Goal: Leave review/rating: Share an evaluation or opinion about a product, service, or content

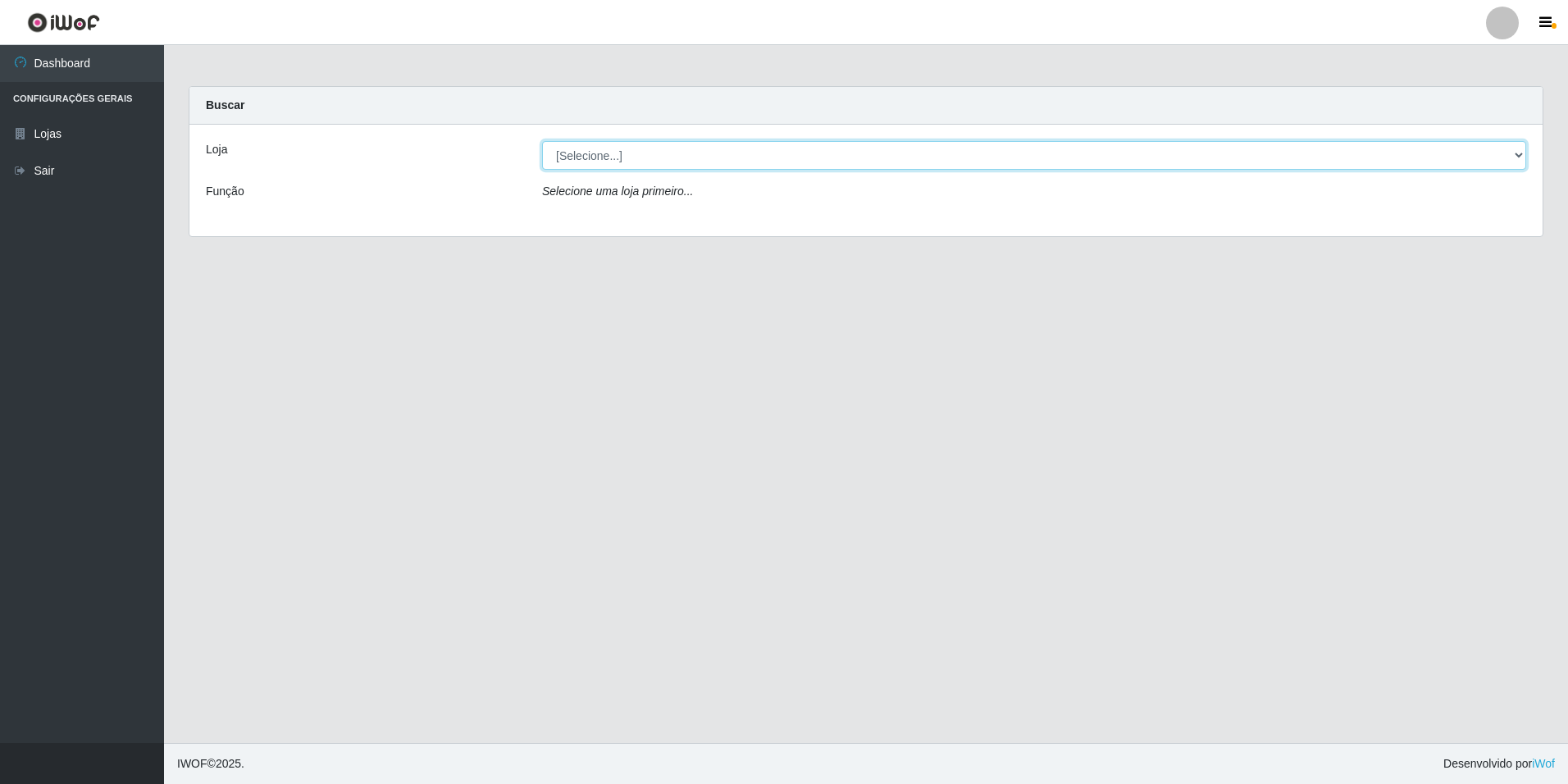
click at [629, 157] on select "[Selecione...] [GEOGRAPHIC_DATA] - [GEOGRAPHIC_DATA]" at bounding box center [1034, 155] width 984 height 29
select select "528"
click at [542, 141] on select "[Selecione...] [GEOGRAPHIC_DATA] - [GEOGRAPHIC_DATA]" at bounding box center [1034, 155] width 984 height 29
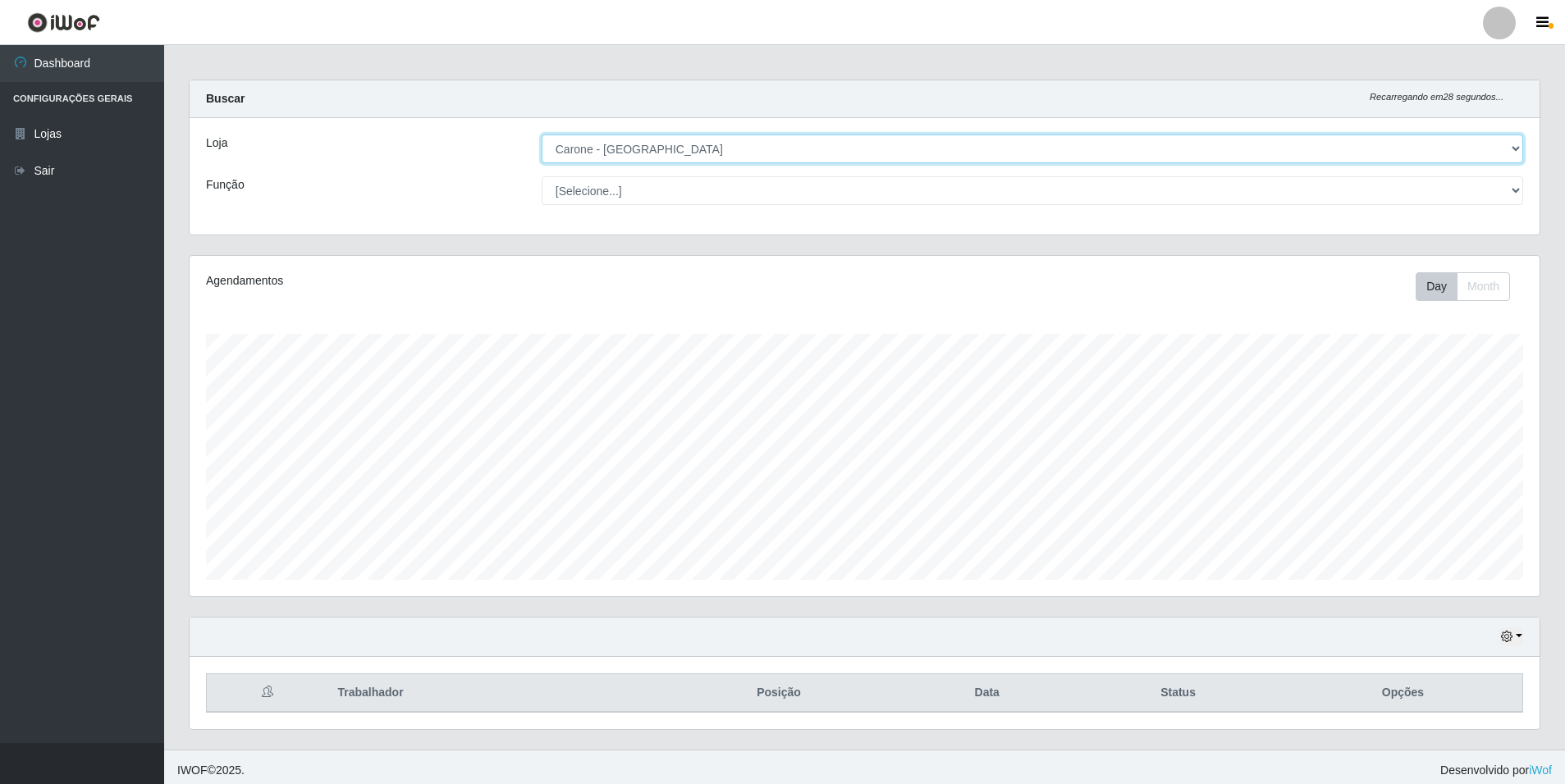
scroll to position [13, 0]
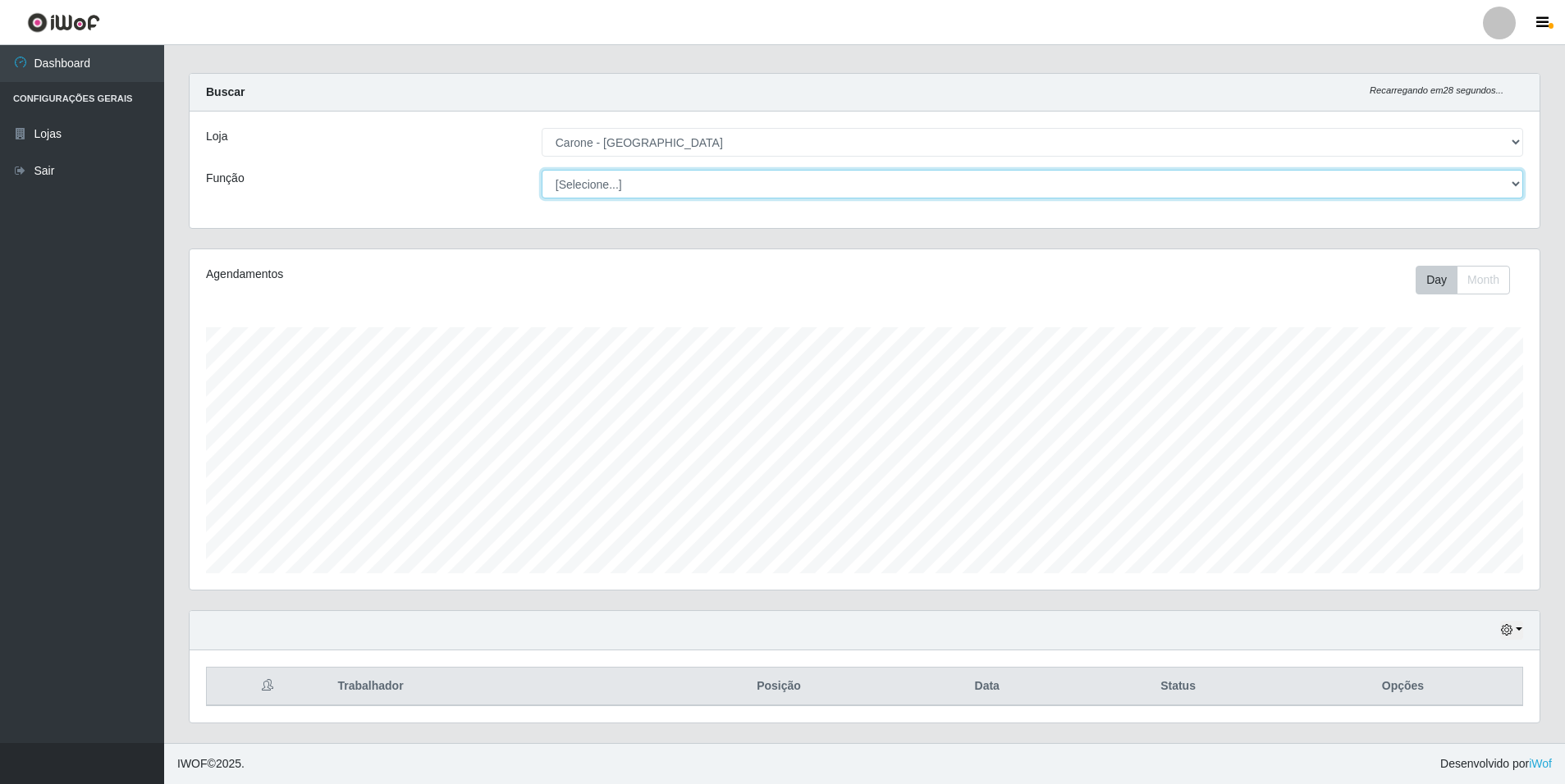
click at [652, 184] on select "[Selecione...] Auxiliar de Depósito Auxiliar de Depósito + Auxiliar de Depósito…" at bounding box center [1032, 184] width 981 height 29
select select "1"
click at [542, 170] on select "[Selecione...] Auxiliar de Depósito Auxiliar de Depósito + Auxiliar de Depósito…" at bounding box center [1032, 184] width 981 height 29
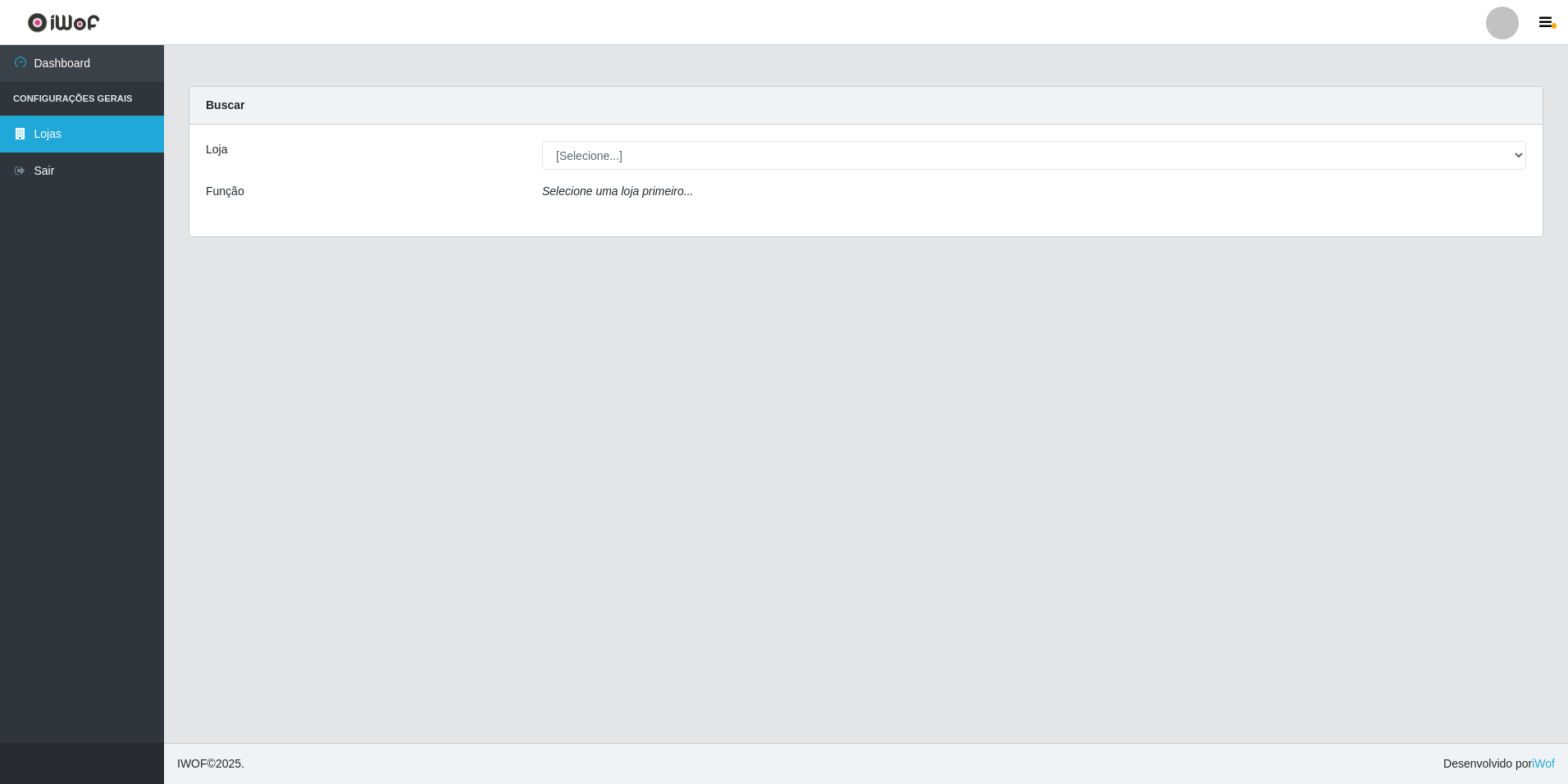
click at [94, 131] on link "Lojas" at bounding box center [82, 134] width 164 height 37
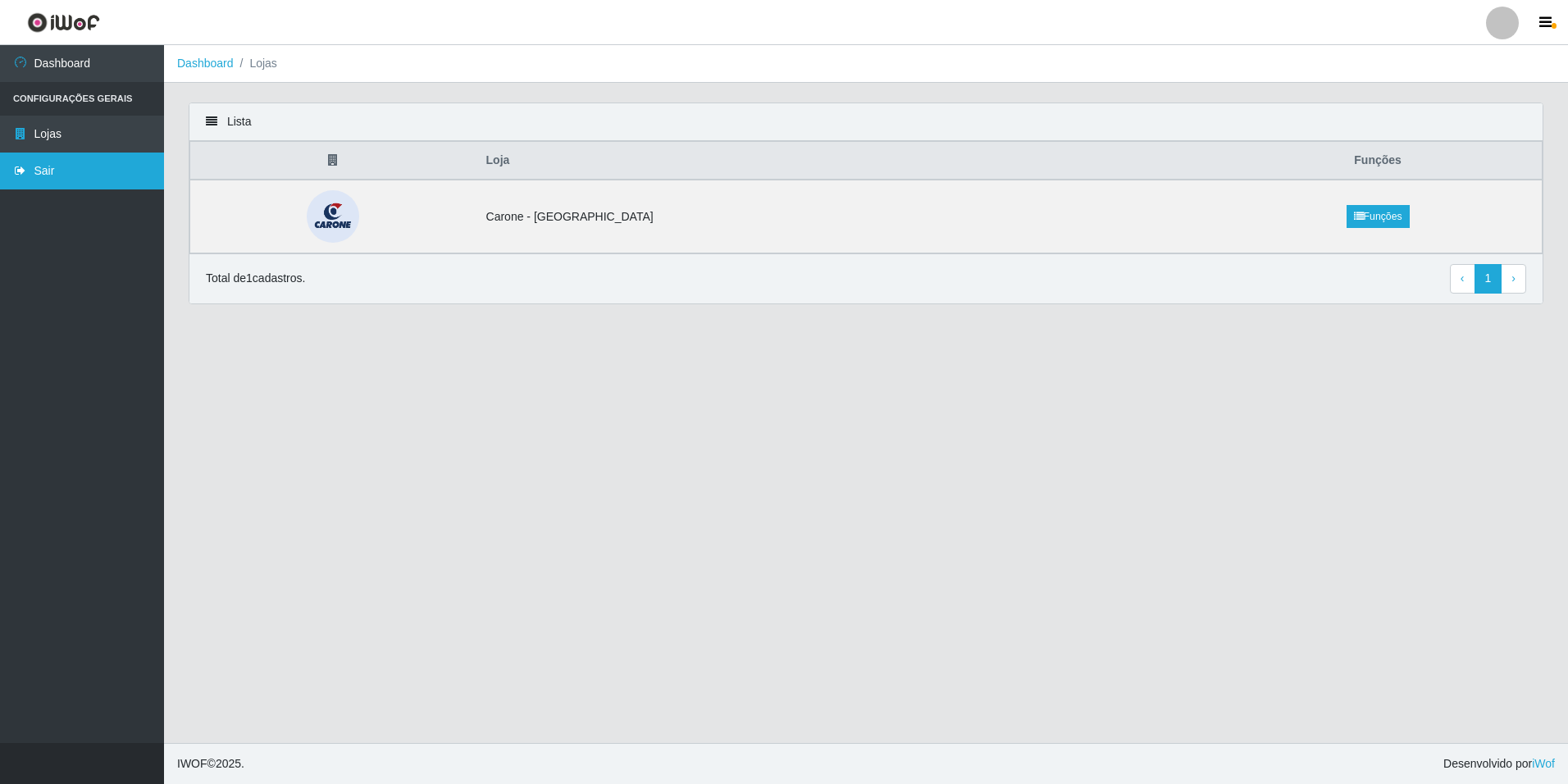
click at [50, 171] on link "Sair" at bounding box center [82, 171] width 164 height 37
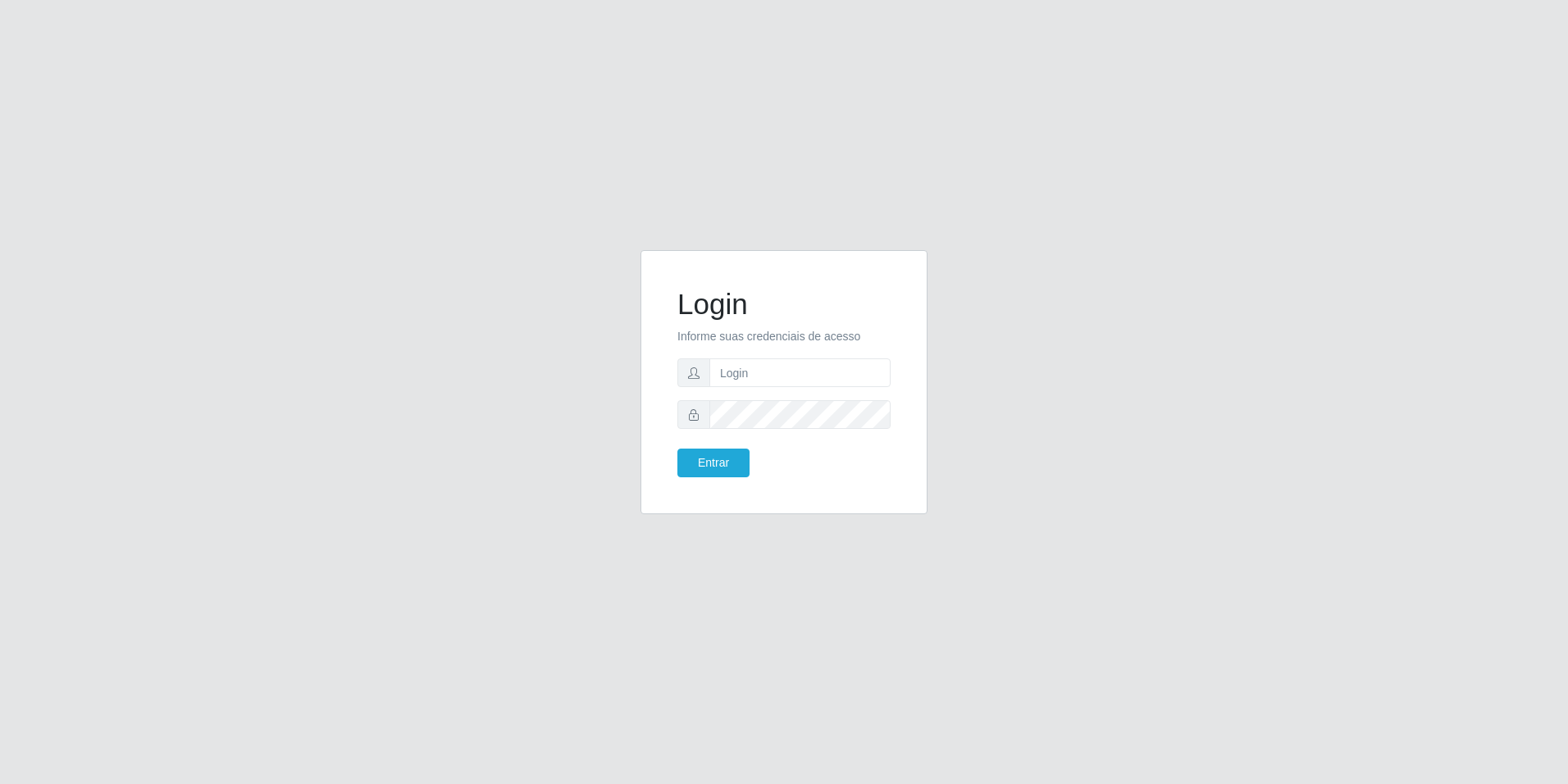
click at [1145, 578] on div "Login Informe suas credenciais de acesso Entrar" at bounding box center [784, 392] width 1568 height 784
click at [777, 369] on input "text" at bounding box center [800, 373] width 182 height 29
click at [753, 372] on input "[EMAIL_ADDRESS][DOMAIN_NAME]" at bounding box center [800, 373] width 182 height 29
type input "[EMAIL_ADDRESS][DOMAIN_NAME]"
click at [741, 456] on button "Entrar" at bounding box center [713, 462] width 72 height 29
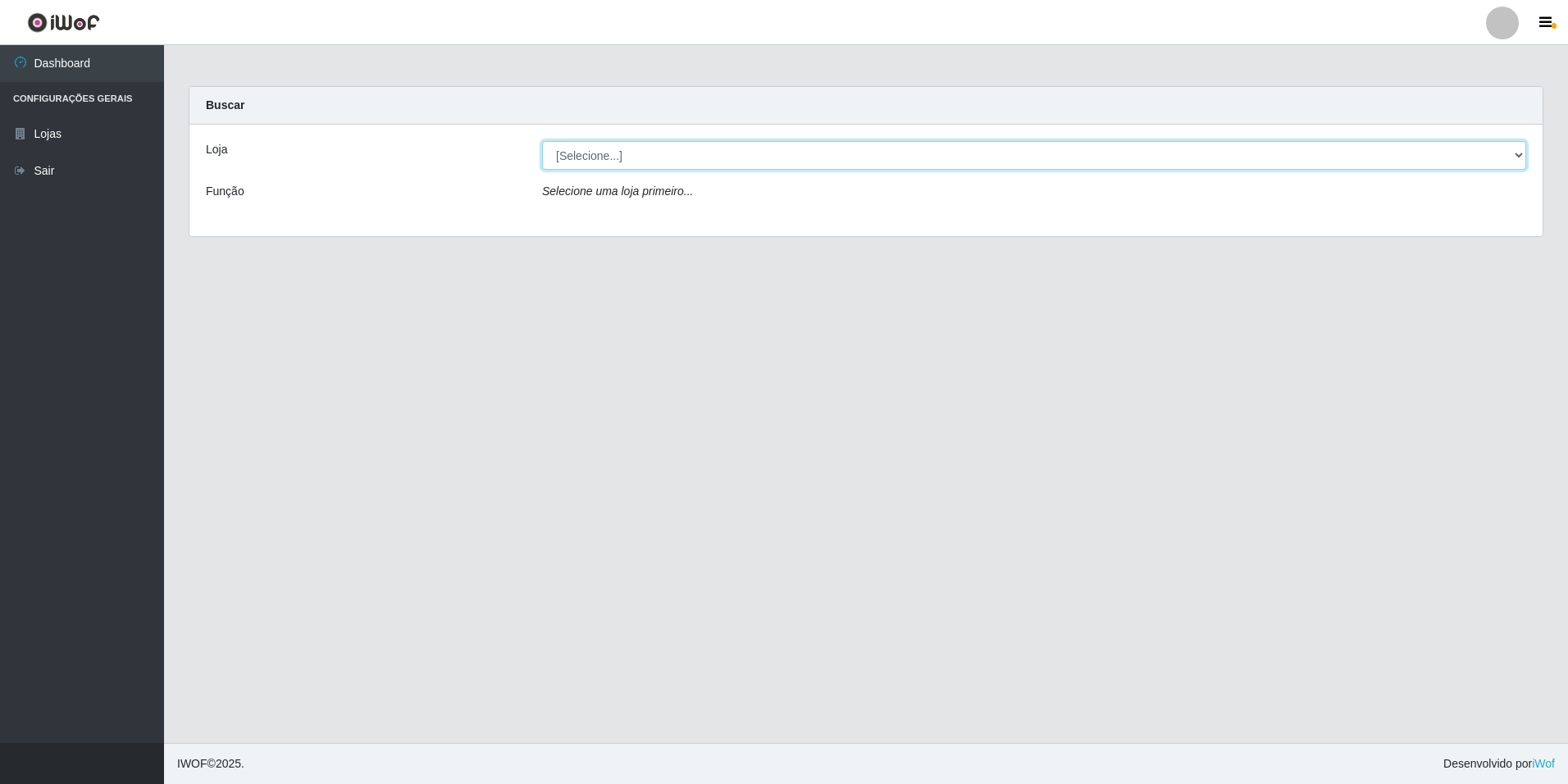
click at [1517, 154] on select "[Selecione...] [GEOGRAPHIC_DATA] - [GEOGRAPHIC_DATA]" at bounding box center [1034, 155] width 984 height 29
select select "528"
click at [542, 141] on select "[Selecione...] [GEOGRAPHIC_DATA] - [GEOGRAPHIC_DATA]" at bounding box center [1034, 155] width 984 height 29
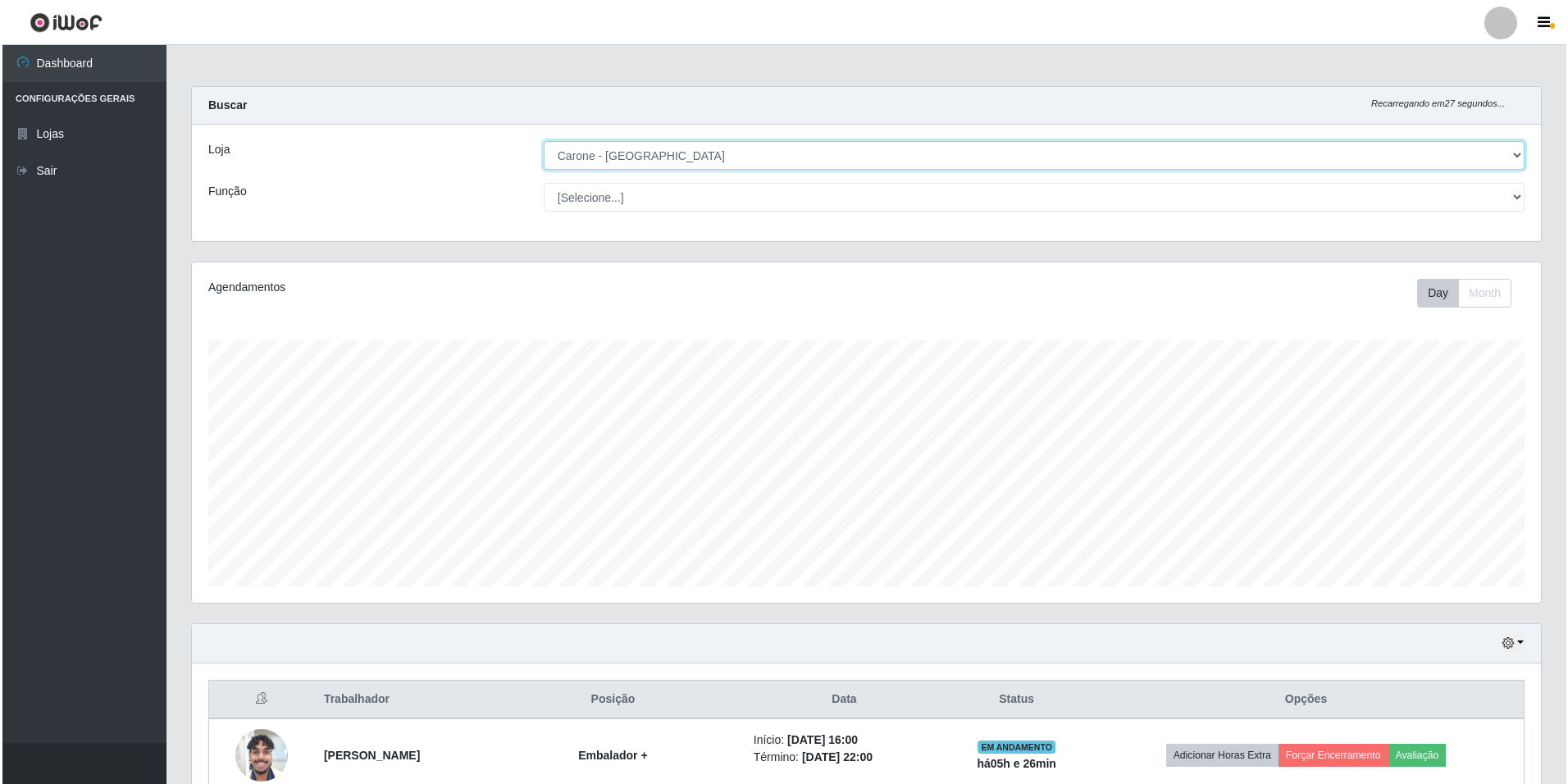
scroll to position [159, 0]
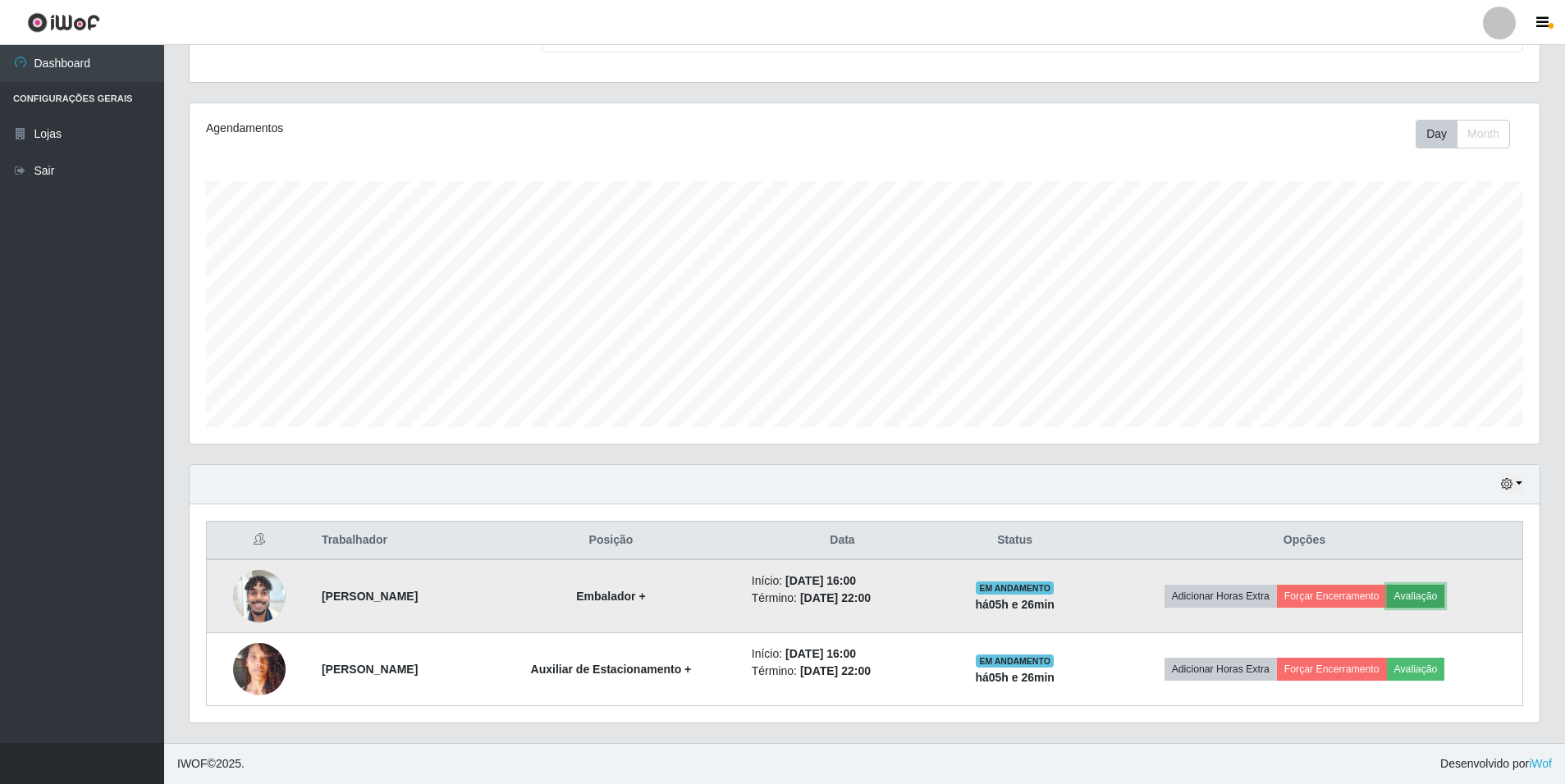
click at [1439, 592] on button "Avaliação" at bounding box center [1416, 596] width 58 height 23
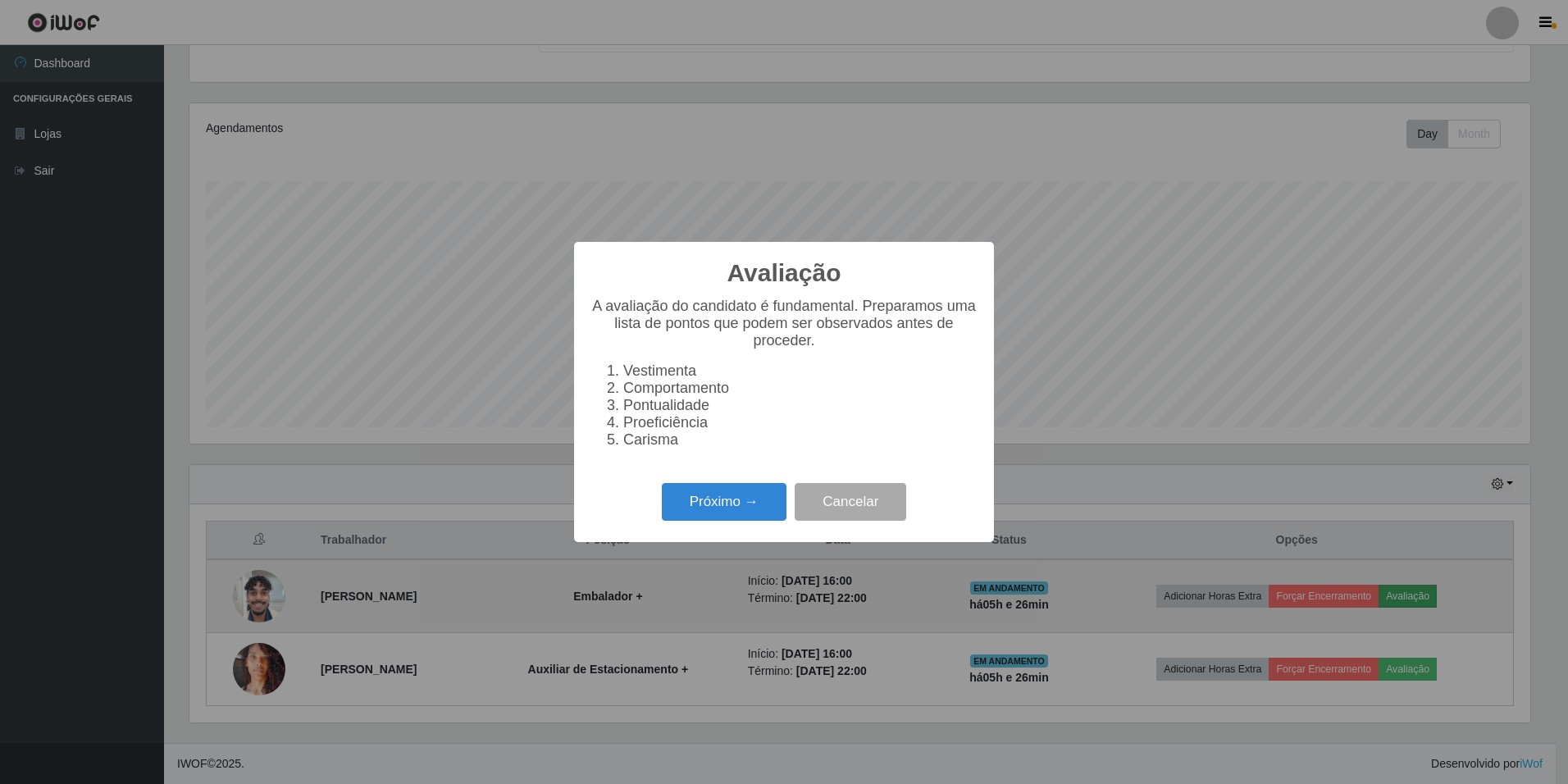
scroll to position [341, 1340]
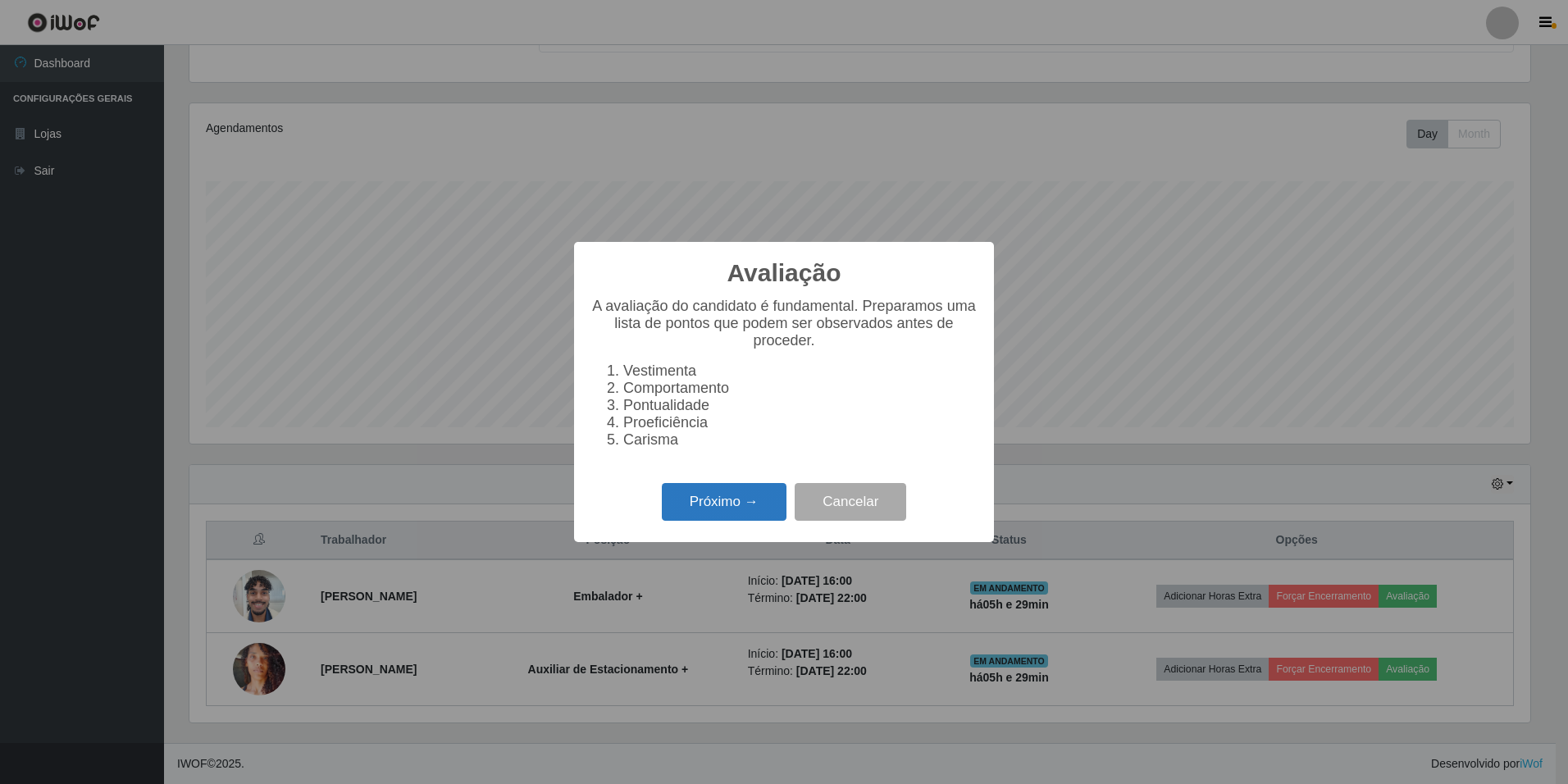
click at [719, 505] on button "Próximo →" at bounding box center [724, 502] width 125 height 39
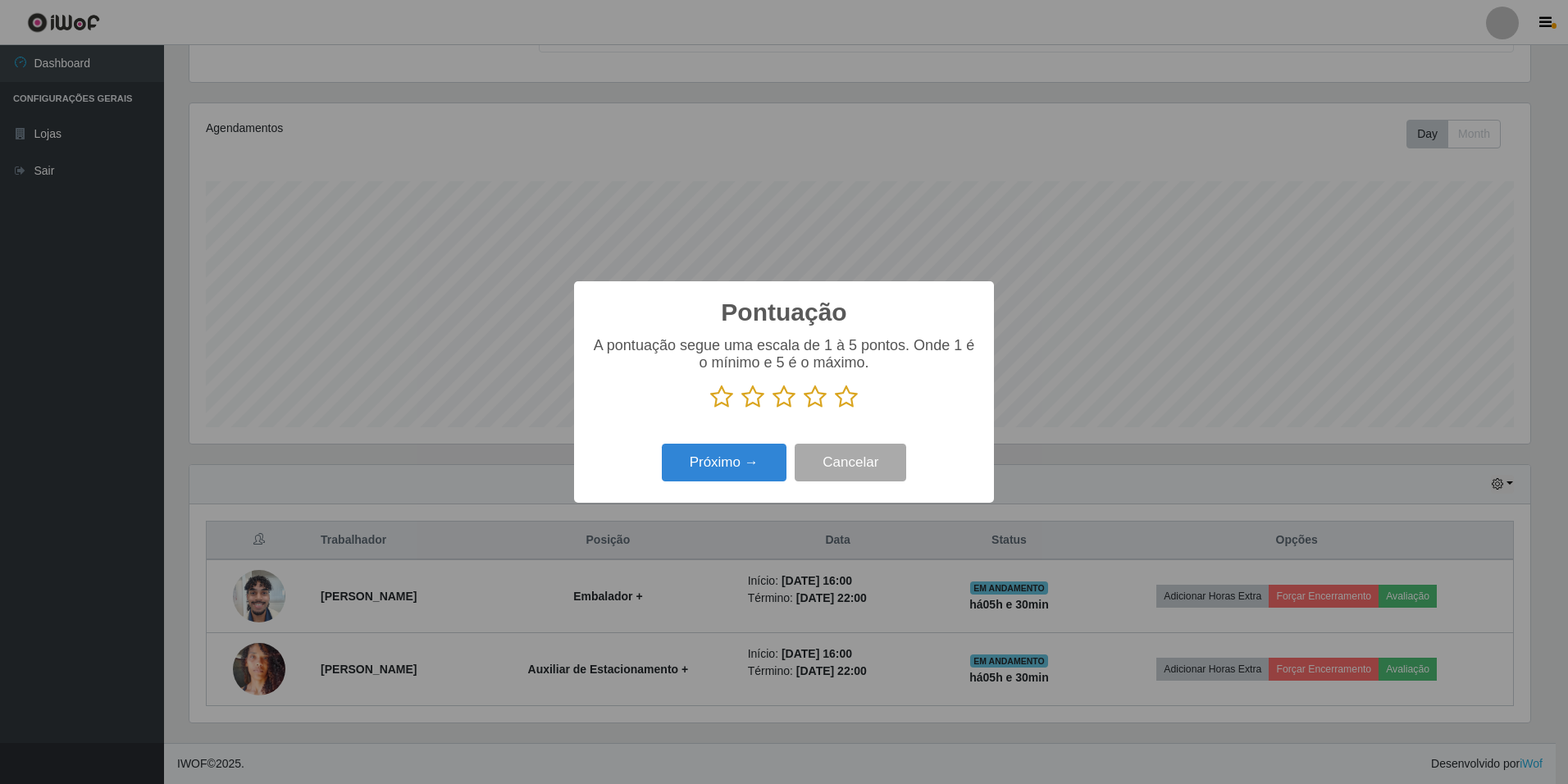
click at [847, 392] on icon at bounding box center [845, 396] width 23 height 25
click at [834, 409] on input "radio" at bounding box center [834, 409] width 0 height 0
click at [750, 462] on button "Próximo →" at bounding box center [724, 462] width 125 height 39
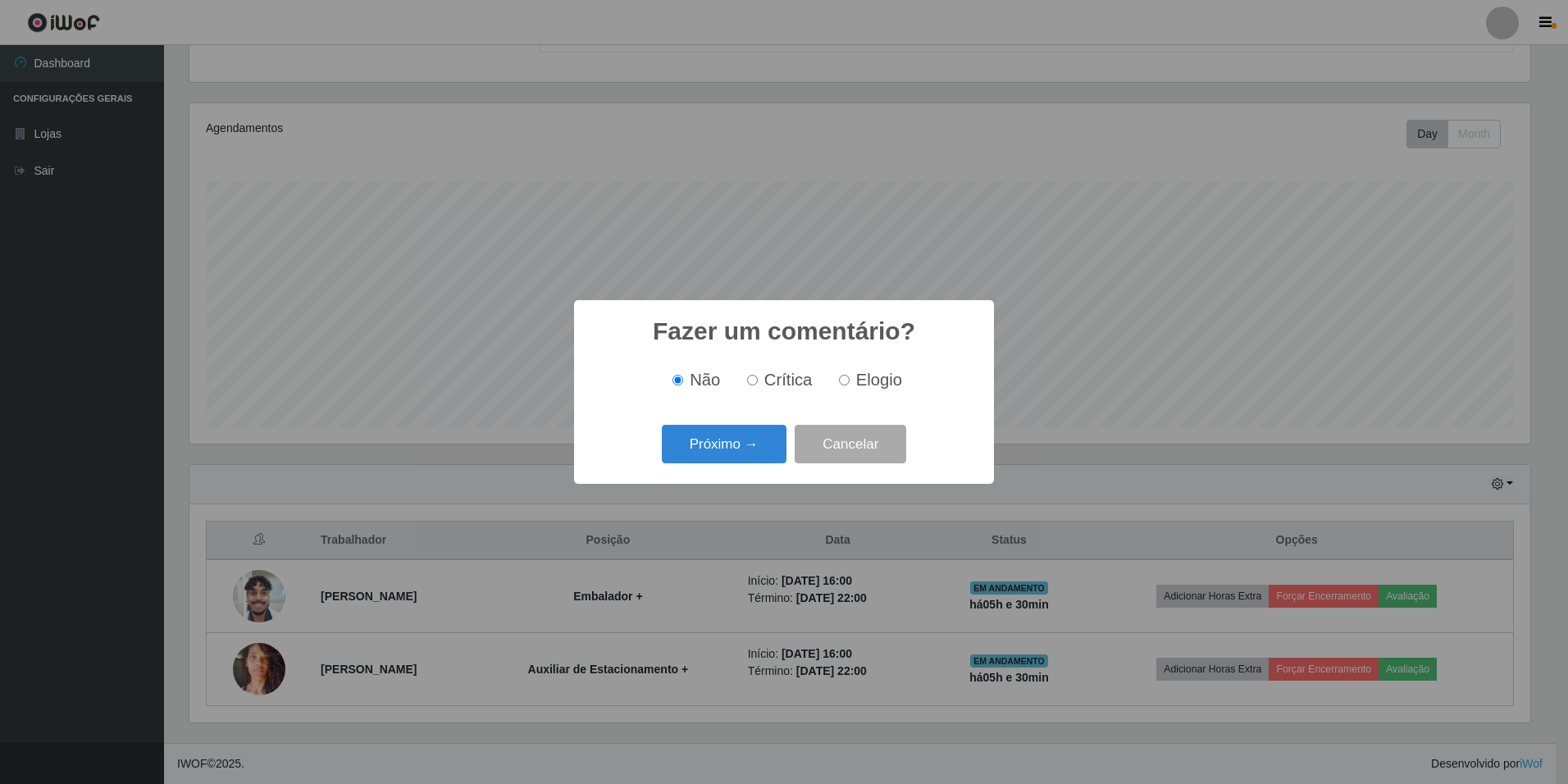
click at [846, 380] on input "Elogio" at bounding box center [843, 380] width 11 height 11
radio input "true"
click at [719, 439] on button "Próximo →" at bounding box center [724, 443] width 125 height 39
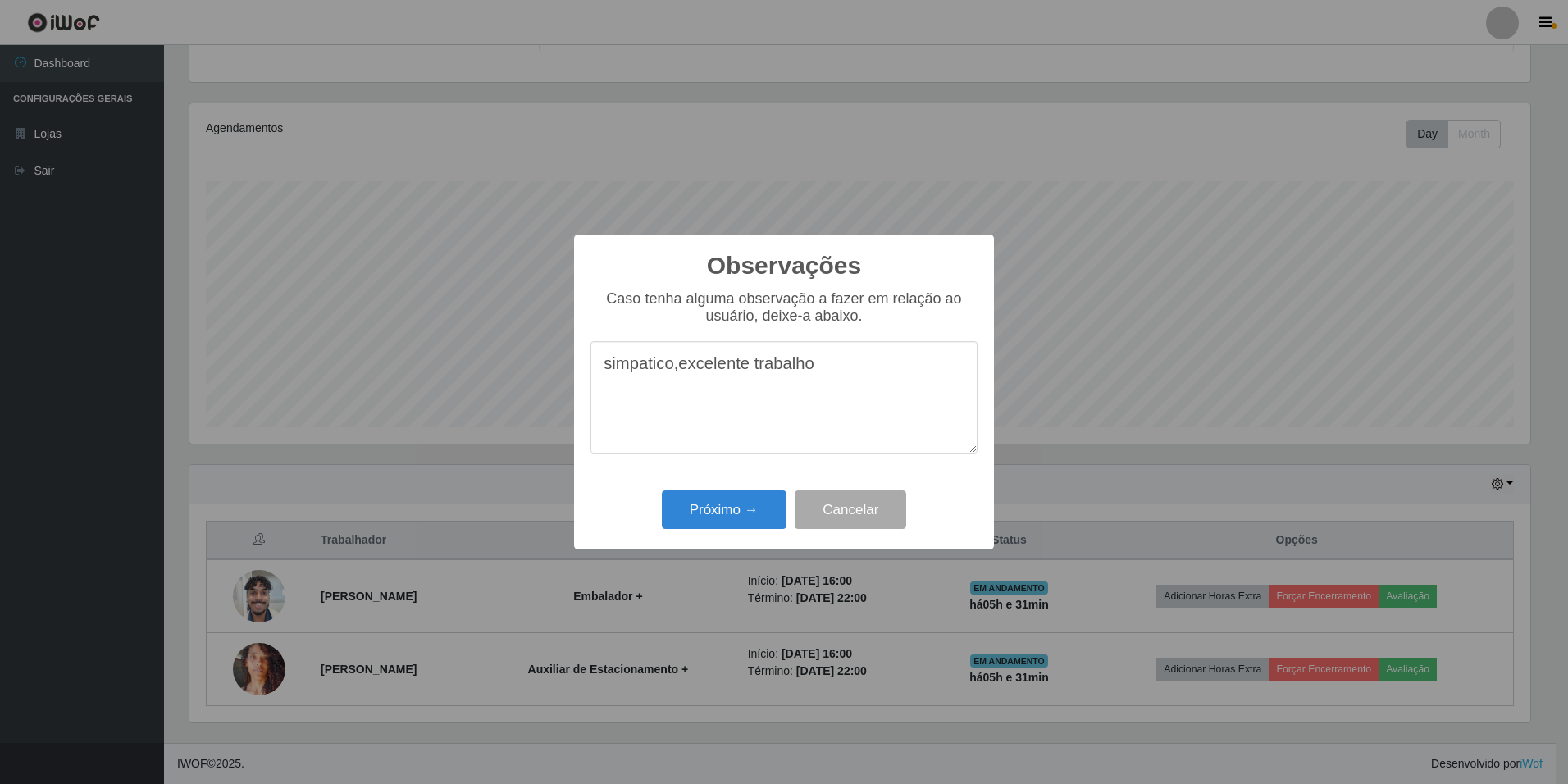
drag, startPoint x: 649, startPoint y: 366, endPoint x: 603, endPoint y: 409, distance: 63.0
click at [603, 409] on textarea "simpatico,excelente trabalho" at bounding box center [784, 397] width 387 height 113
click at [625, 370] on textarea "simpatico,excelente trabalho" at bounding box center [784, 397] width 387 height 113
drag, startPoint x: 625, startPoint y: 370, endPoint x: 484, endPoint y: 461, distance: 167.8
click at [484, 461] on div "Observações × Caso tenha alguma observação a fazer em relação ao usuário, deixe…" at bounding box center [784, 392] width 1568 height 784
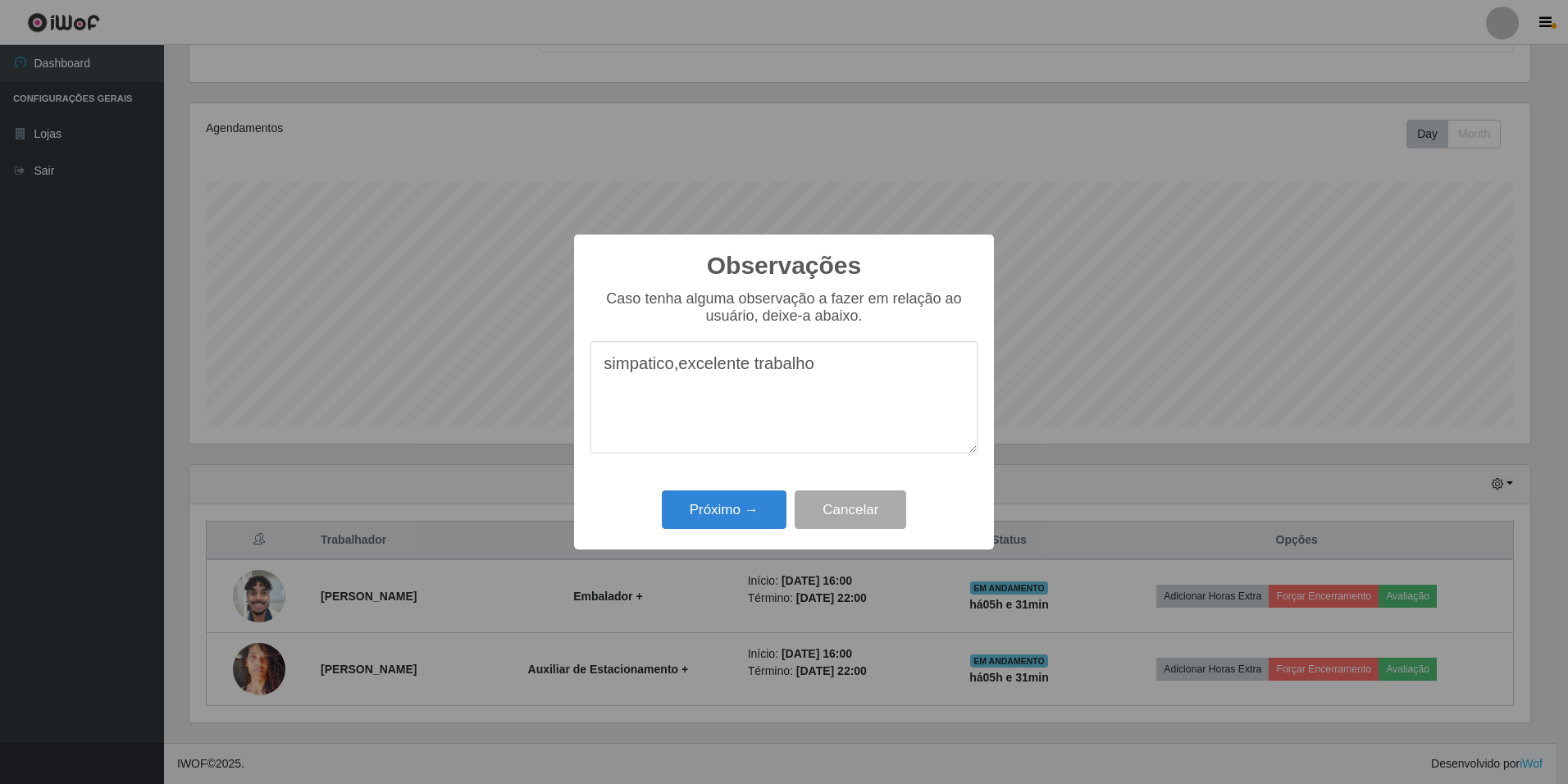
drag, startPoint x: 713, startPoint y: 371, endPoint x: 473, endPoint y: 414, distance: 243.8
click at [472, 416] on div "Observações × Caso tenha alguma observação a fazer em relação ao usuário, deixe…" at bounding box center [784, 392] width 1568 height 784
click at [627, 366] on textarea "simpatico,excelente trabalho" at bounding box center [784, 397] width 387 height 113
click at [673, 370] on textarea "simpatico,excelente trabalho" at bounding box center [784, 397] width 387 height 113
click at [821, 370] on textarea "simpático ,excelente trabalho" at bounding box center [784, 397] width 387 height 113
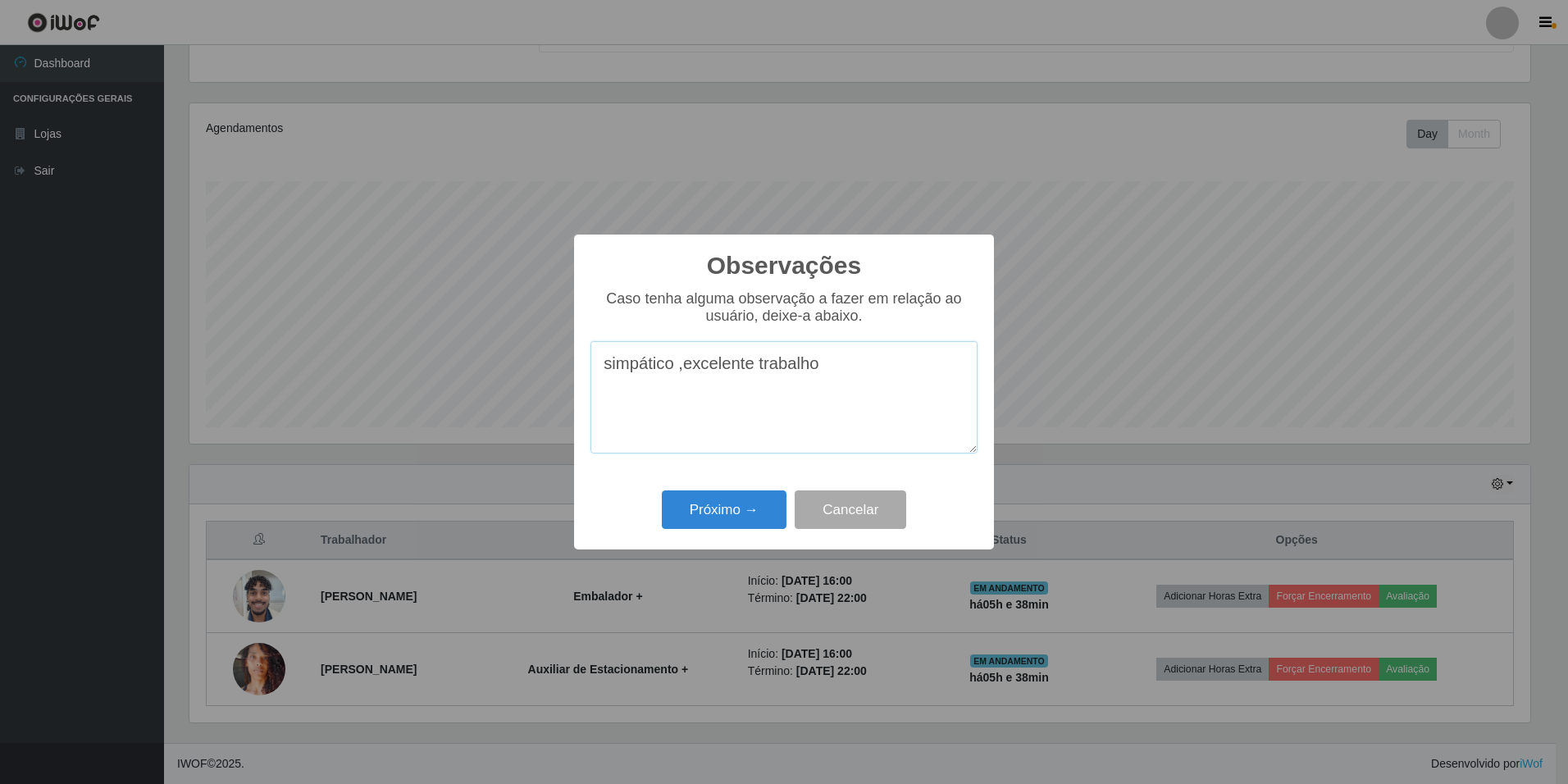
click at [677, 371] on textarea "simpático ,excelente trabalho" at bounding box center [784, 397] width 387 height 113
click at [679, 367] on textarea "simpático carismático ,excelente trabalho" at bounding box center [784, 397] width 387 height 113
click at [914, 369] on textarea "simpático , carismático ,excelente trabalho" at bounding box center [784, 397] width 387 height 113
click at [600, 391] on textarea "simpático , carismático ,excelente trabalho. porem o mesmo alegou sobre uma pau…" at bounding box center [784, 397] width 387 height 113
click at [917, 389] on textarea "simpático , carismático ,excelente trabalho. (porem o mesmo alegou sobre uma pa…" at bounding box center [784, 397] width 387 height 113
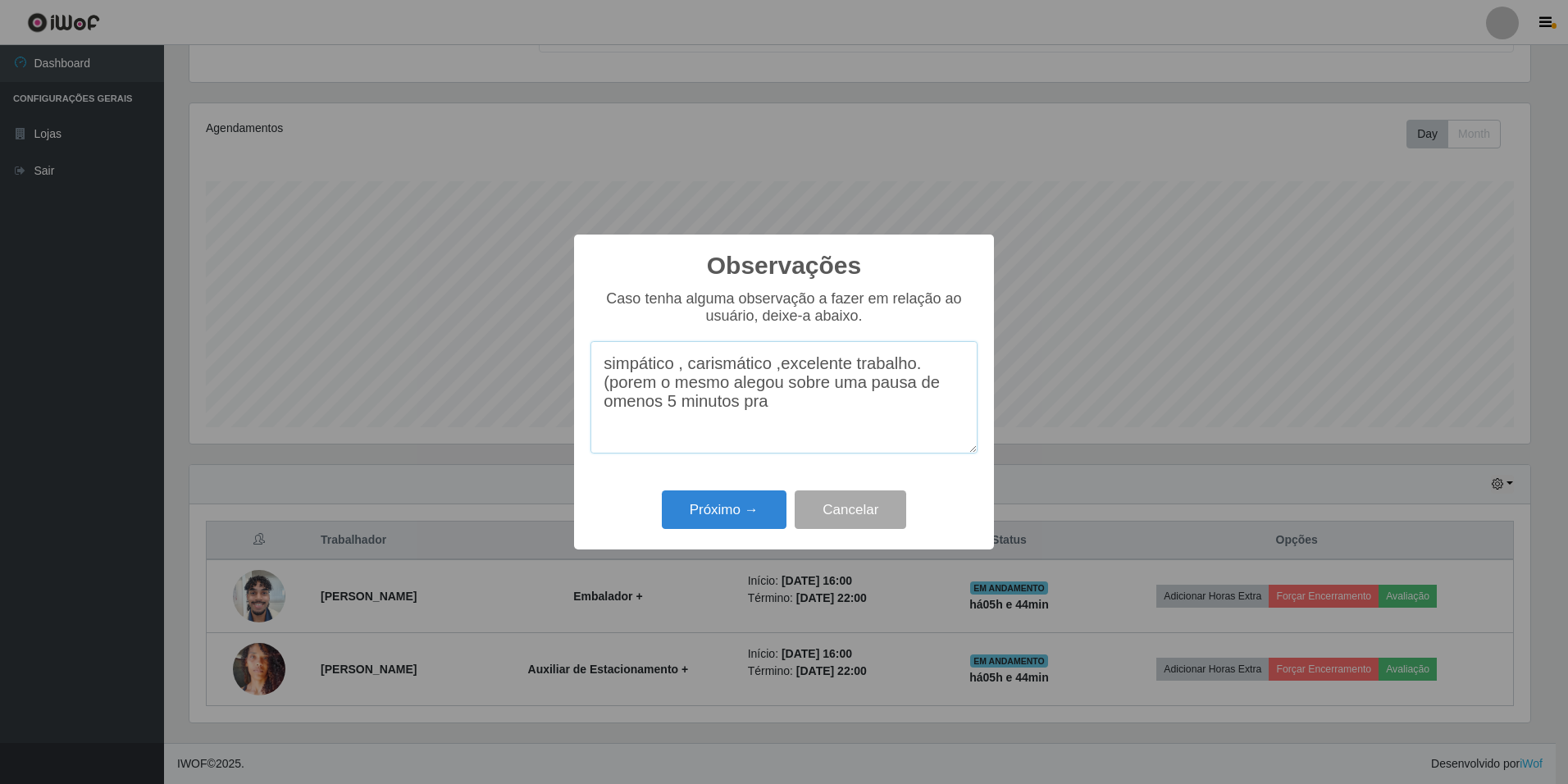
click at [612, 416] on textarea "simpático , carismático ,excelente trabalho. (porem o mesmo alegou sobre uma pa…" at bounding box center [784, 397] width 387 height 113
click at [665, 411] on textarea "simpático , carismático ,excelente trabalho. (porem o mesmo alegou sobre uma pa…" at bounding box center [784, 397] width 387 height 113
click at [700, 413] on textarea "simpático , carismático ,excelente trabalho. (porem o mesmo alegou sobre uma pa…" at bounding box center [784, 397] width 387 height 113
type textarea "simpático , carismático ,excelente trabalho. (porem o mesmo alegou sobre uma pa…"
click at [751, 516] on button "Próximo →" at bounding box center [724, 509] width 125 height 39
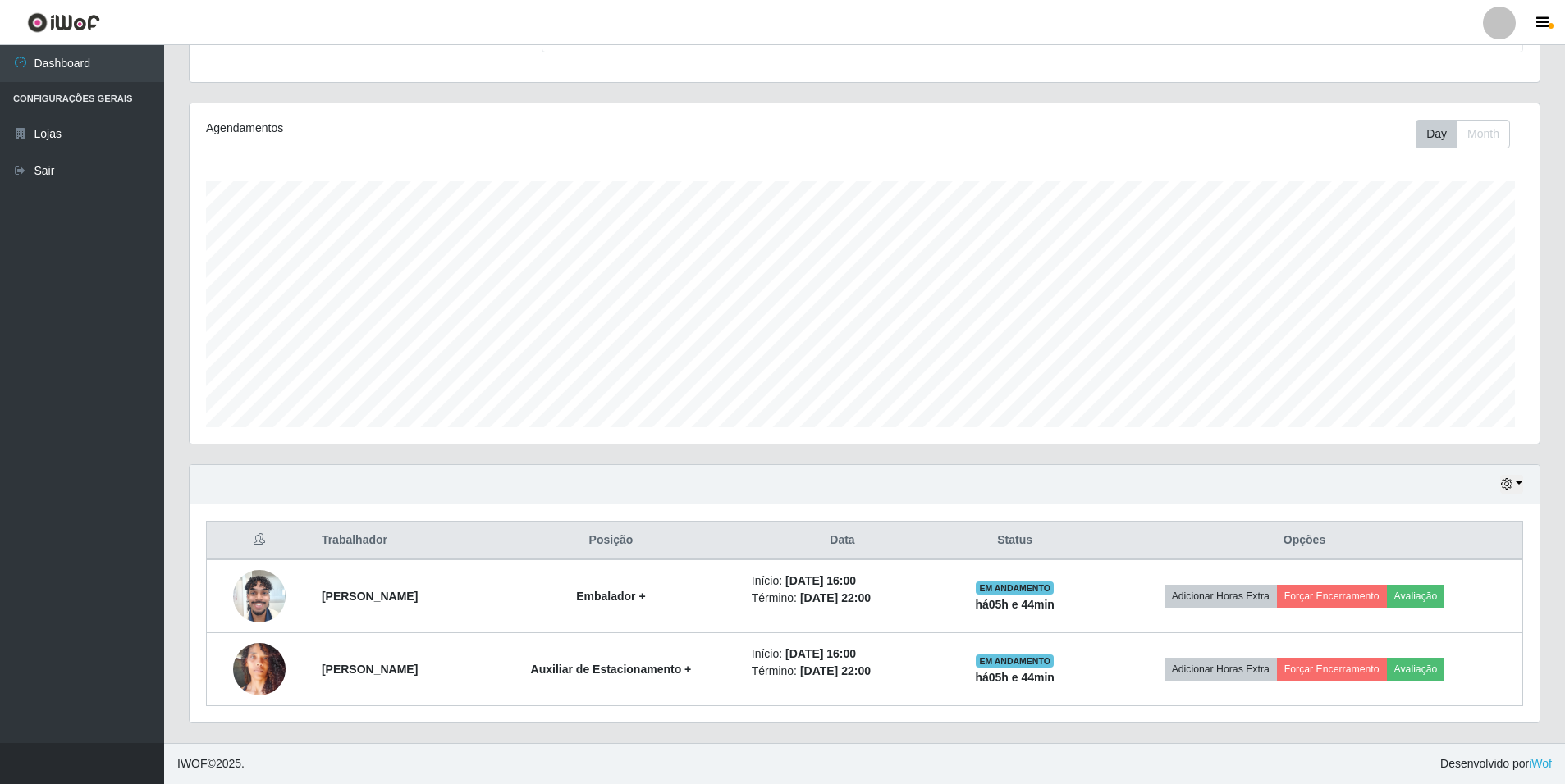
scroll to position [341, 1350]
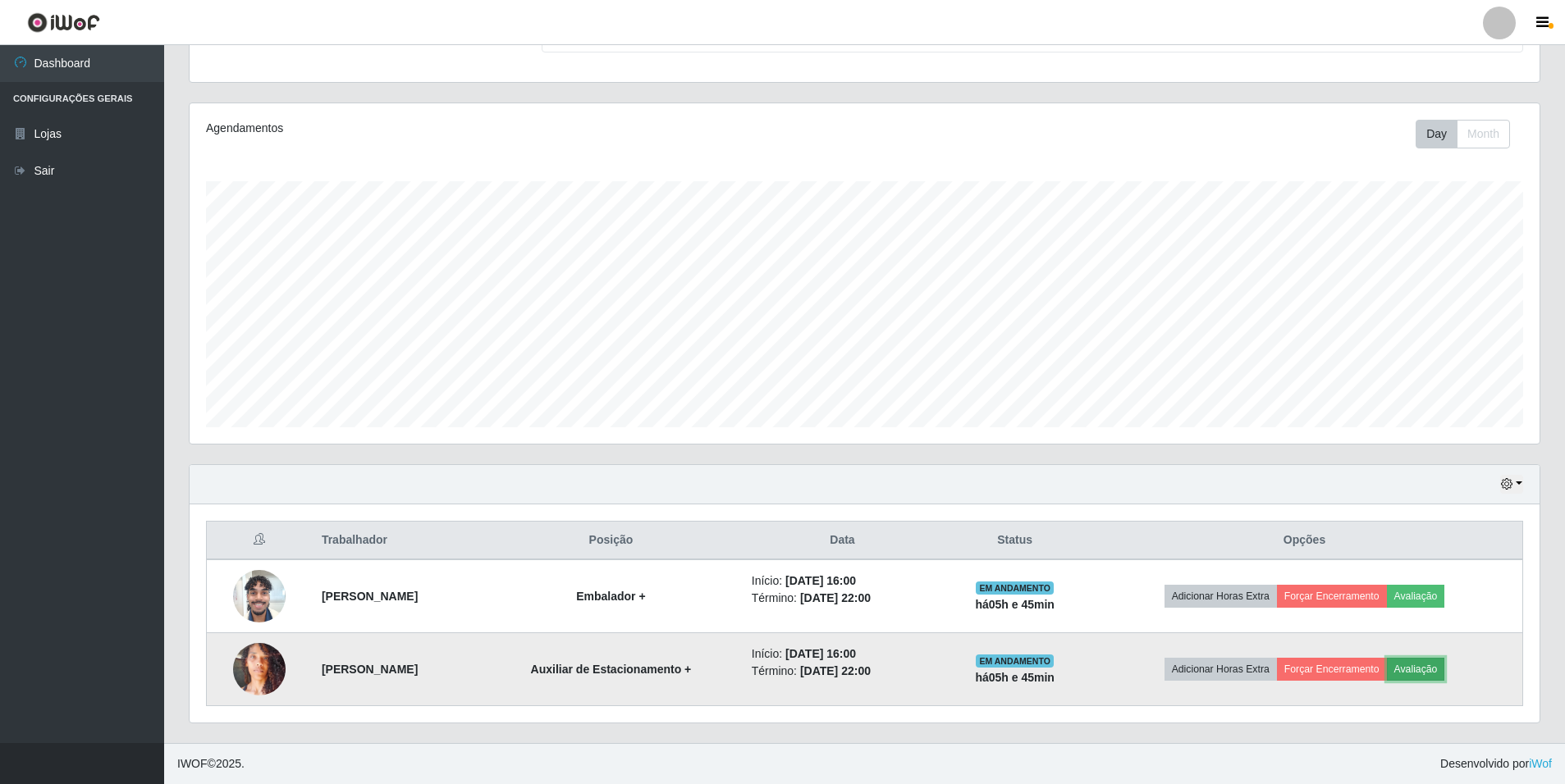
click at [1445, 672] on button "Avaliação" at bounding box center [1416, 669] width 58 height 23
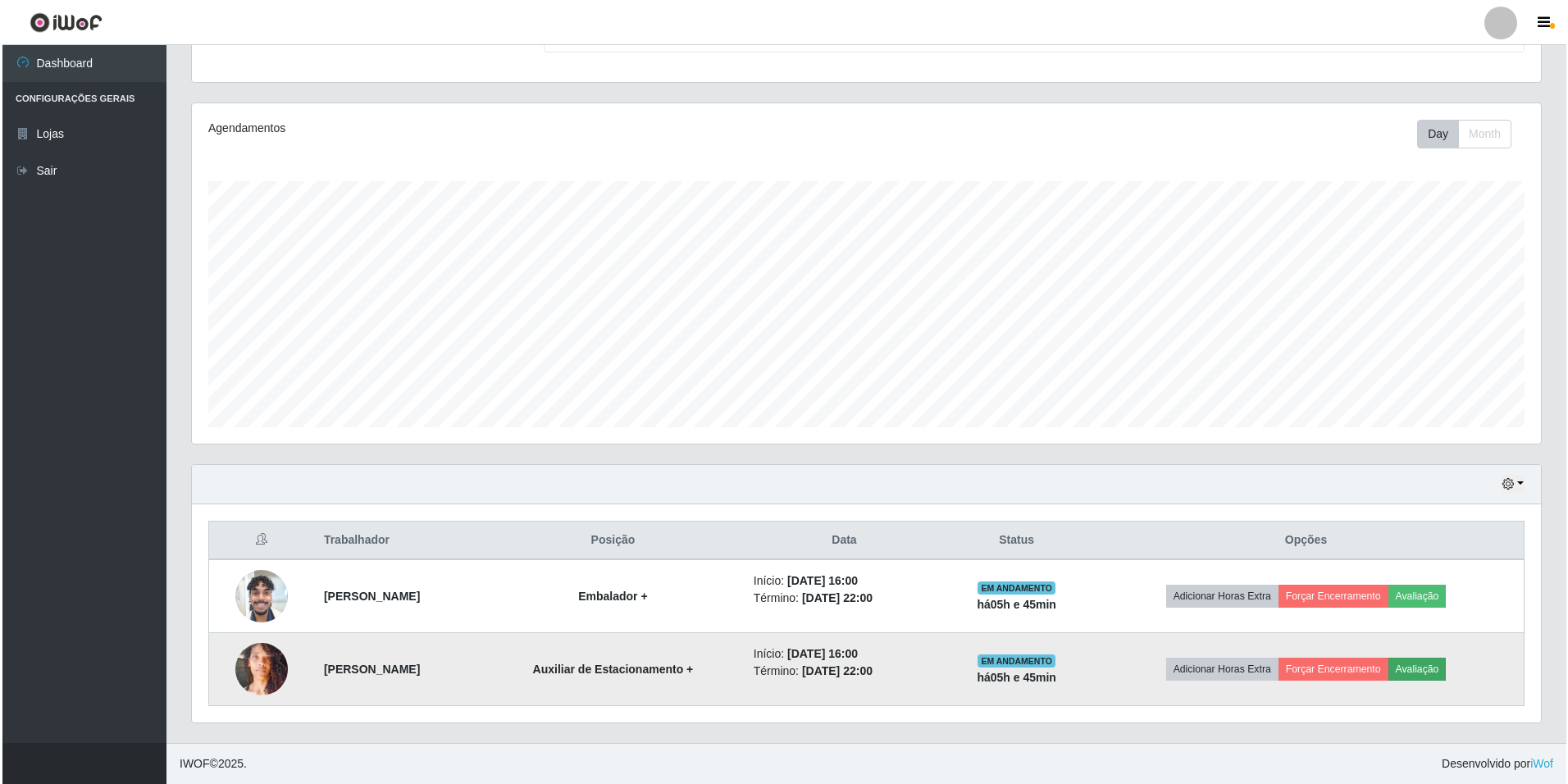
scroll to position [341, 1340]
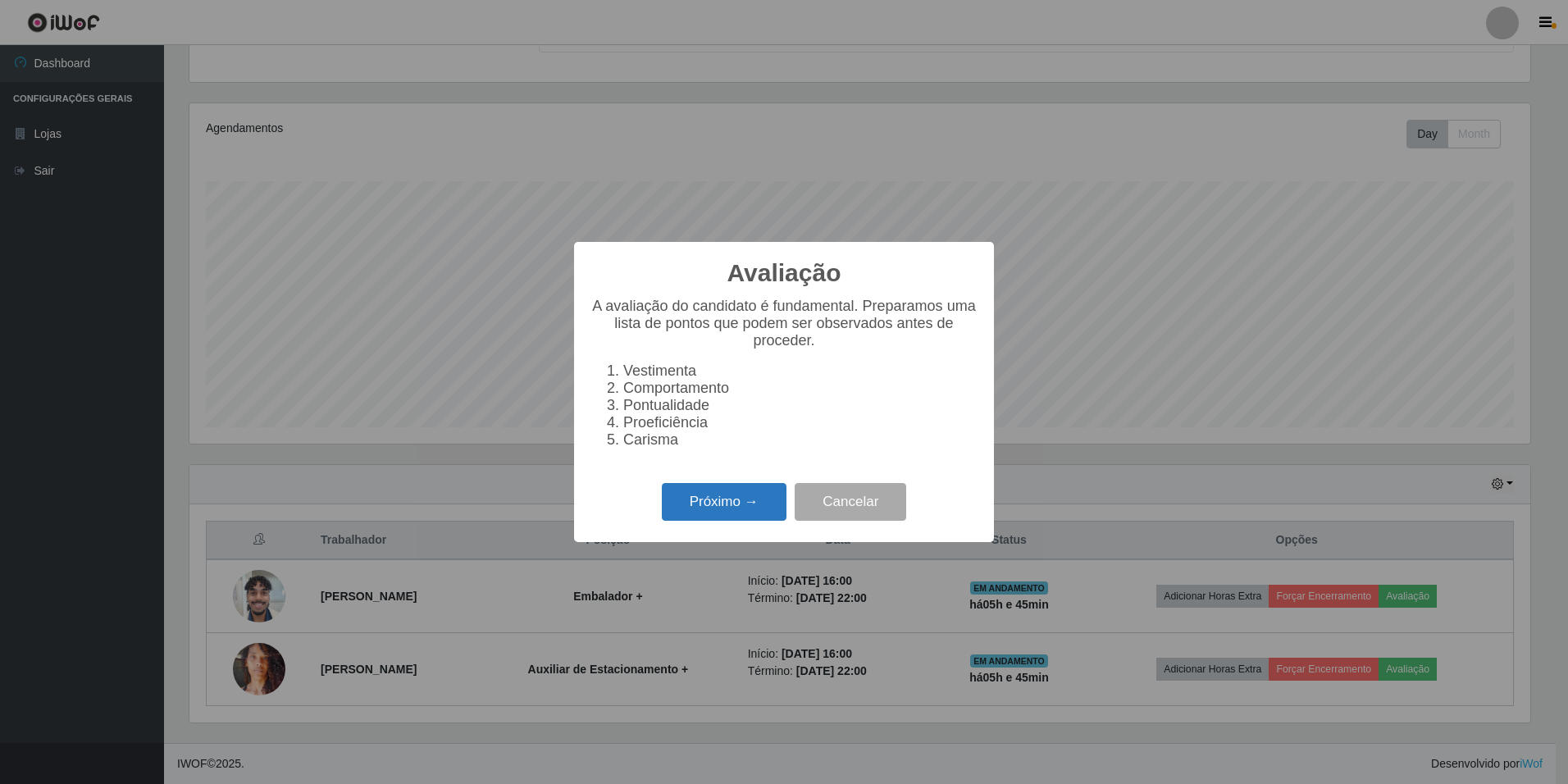
click at [739, 511] on button "Próximo →" at bounding box center [724, 502] width 125 height 39
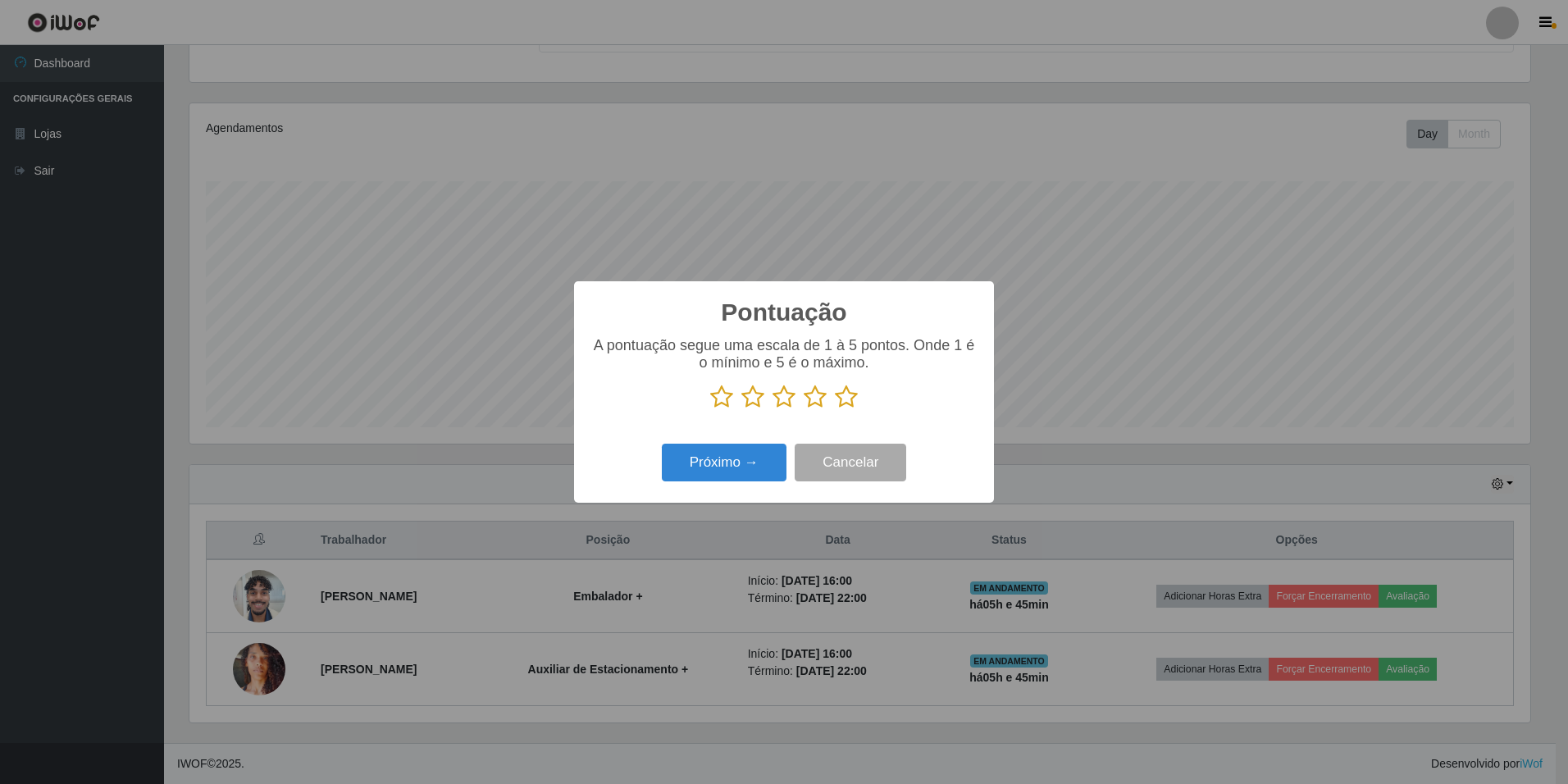
click at [851, 394] on icon at bounding box center [845, 396] width 23 height 25
click at [834, 409] on input "radio" at bounding box center [834, 409] width 0 height 0
click at [737, 461] on button "Próximo →" at bounding box center [724, 462] width 125 height 39
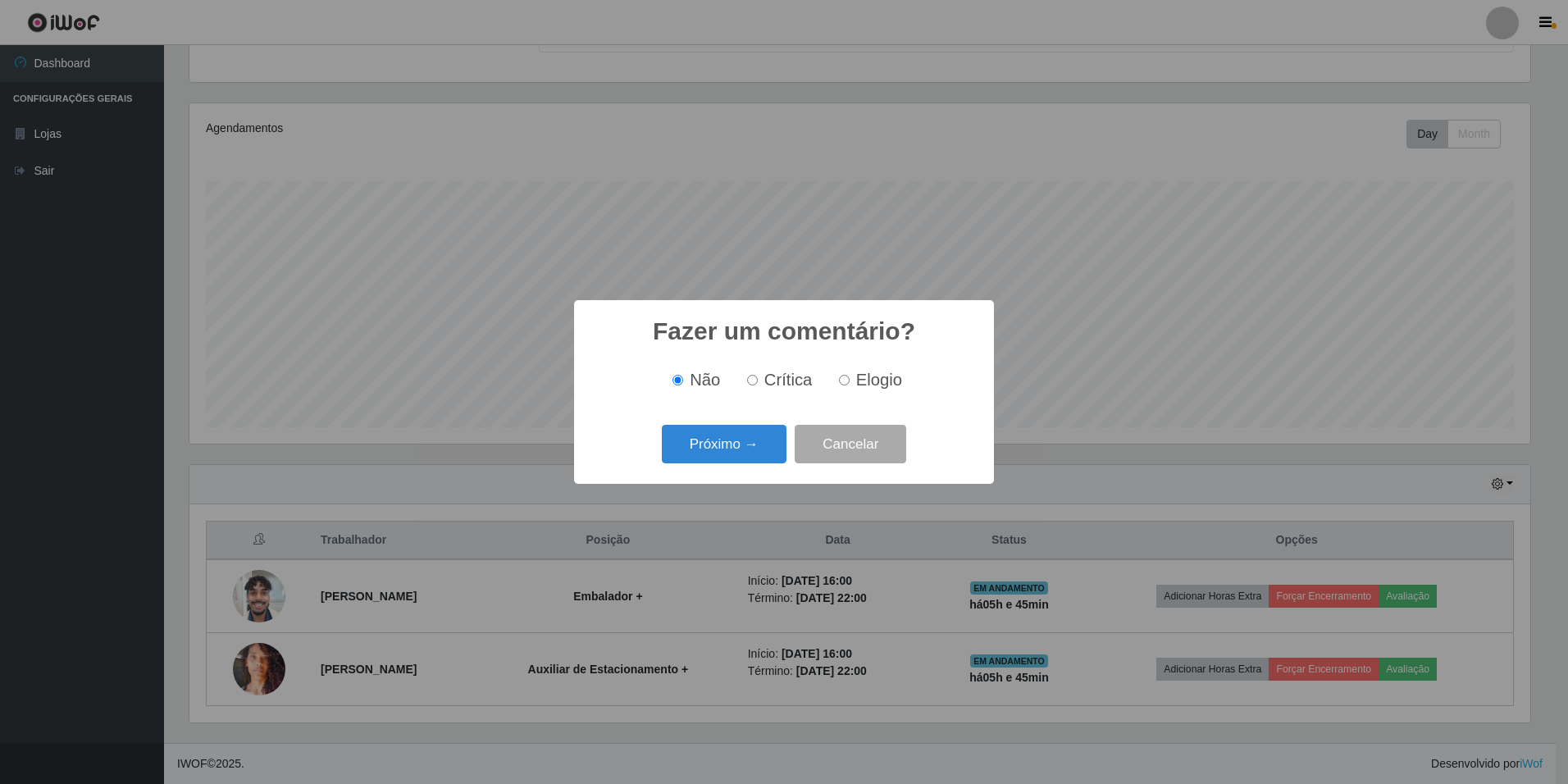
click at [841, 381] on input "Elogio" at bounding box center [843, 380] width 11 height 11
radio input "true"
click at [745, 444] on button "Próximo →" at bounding box center [724, 443] width 125 height 39
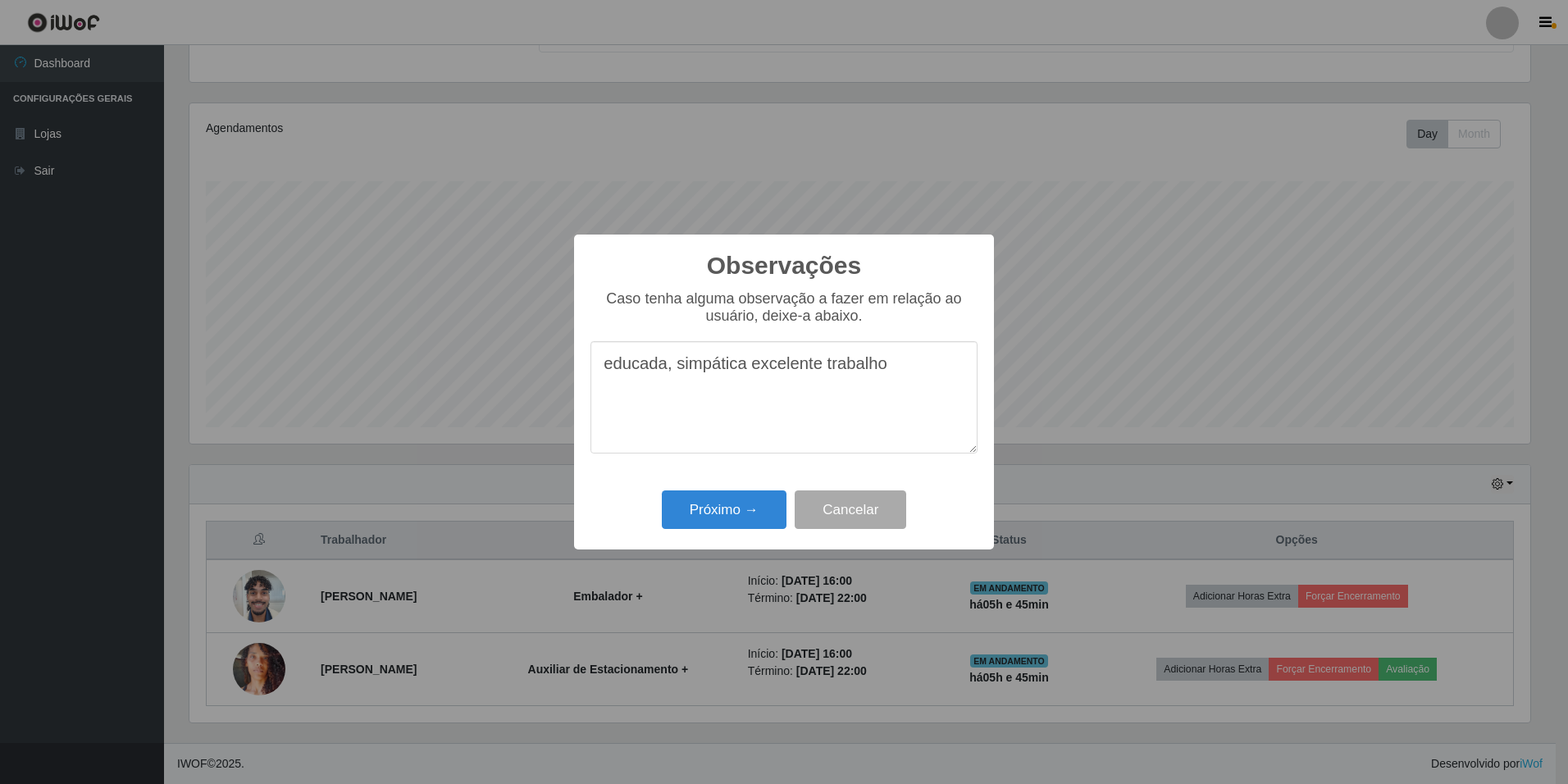
click at [893, 361] on textarea "educada, simpática excelente trabalho" at bounding box center [784, 397] width 387 height 113
type textarea "educada, simpática excelente trabalho."
click at [719, 501] on button "Próximo →" at bounding box center [724, 509] width 125 height 39
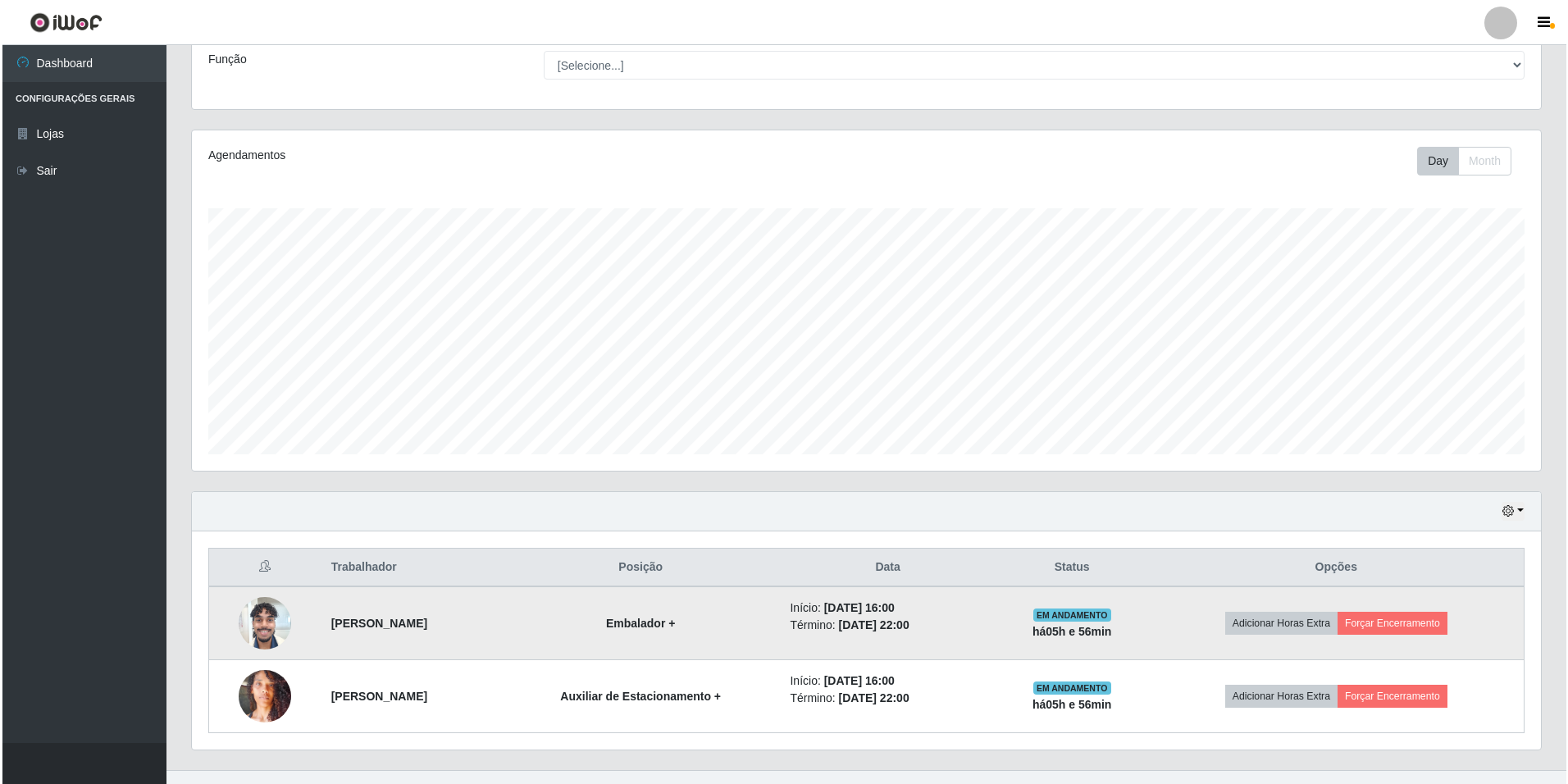
scroll to position [159, 0]
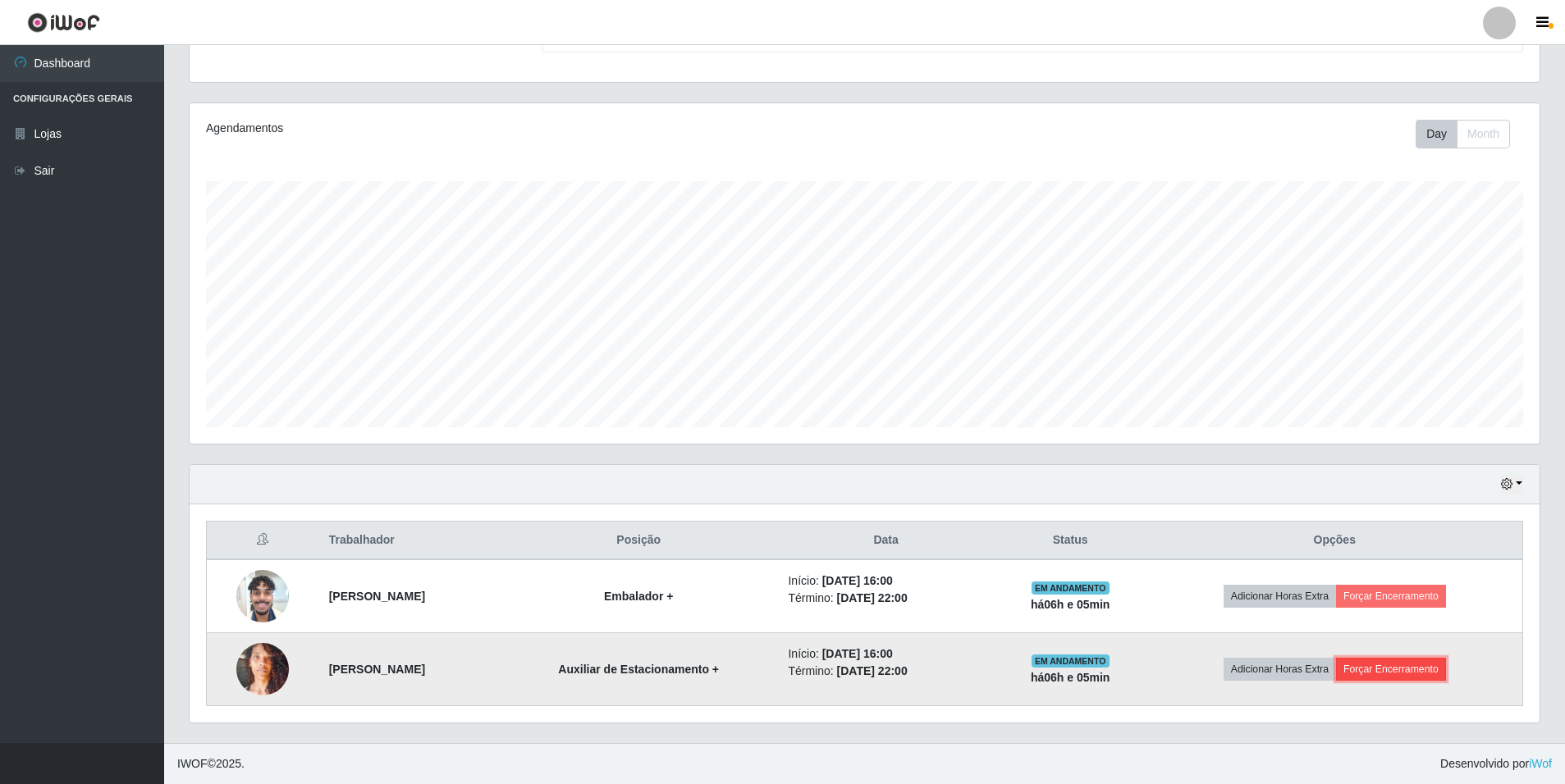
click at [1437, 665] on button "Forçar Encerramento" at bounding box center [1391, 669] width 110 height 23
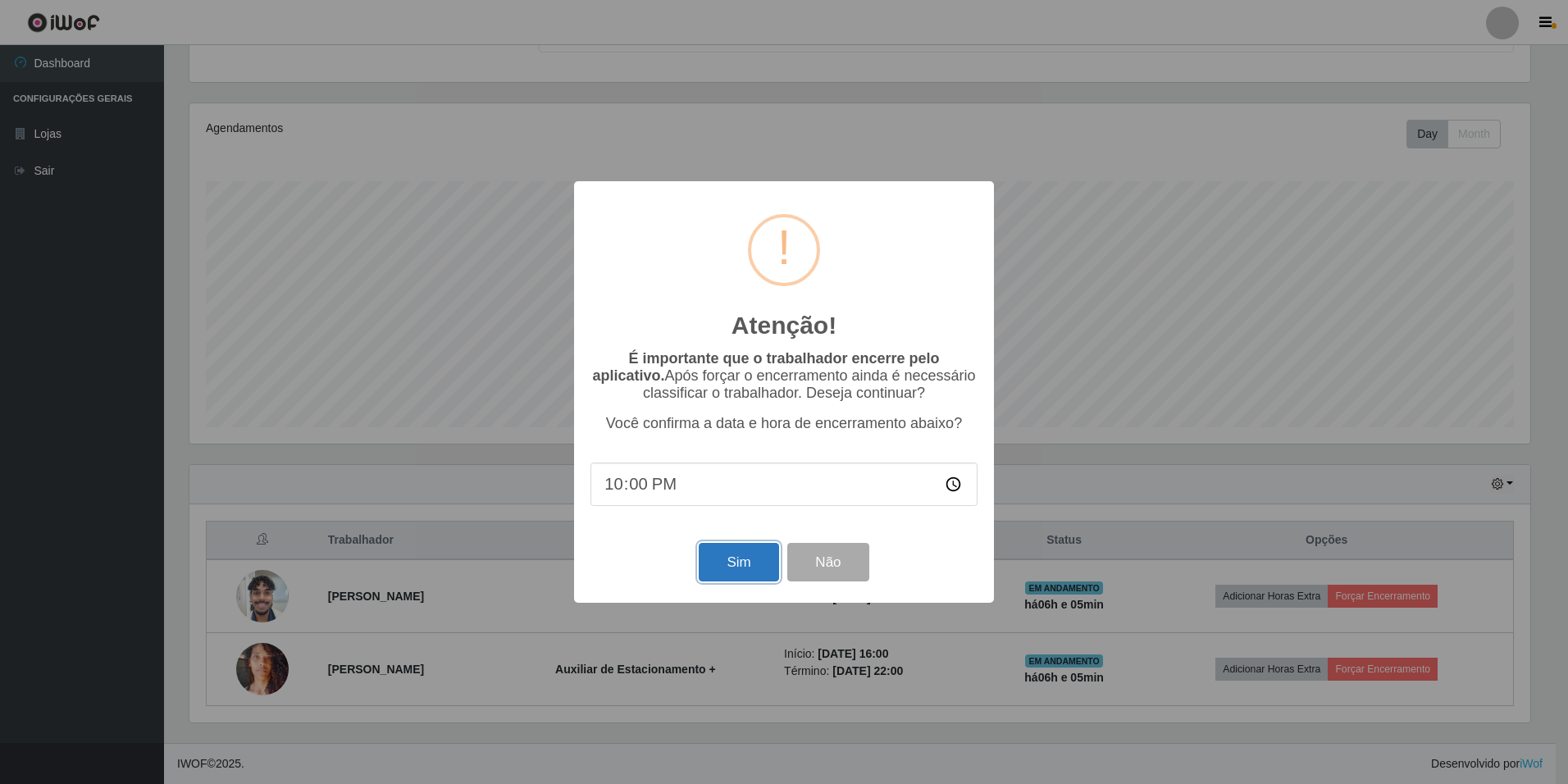
click at [733, 562] on button "Sim" at bounding box center [739, 562] width 80 height 39
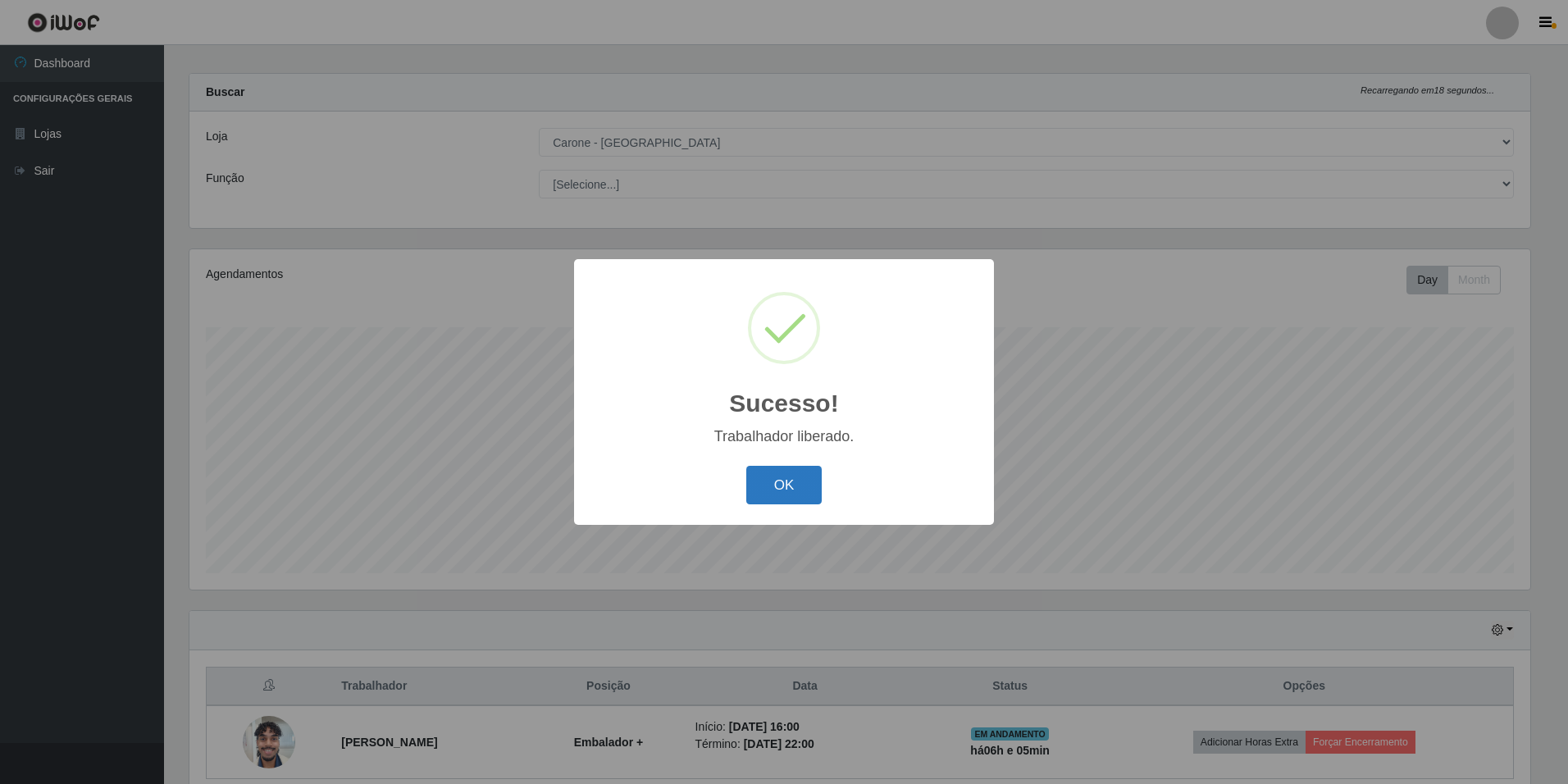
click at [765, 475] on button "OK" at bounding box center [784, 485] width 76 height 39
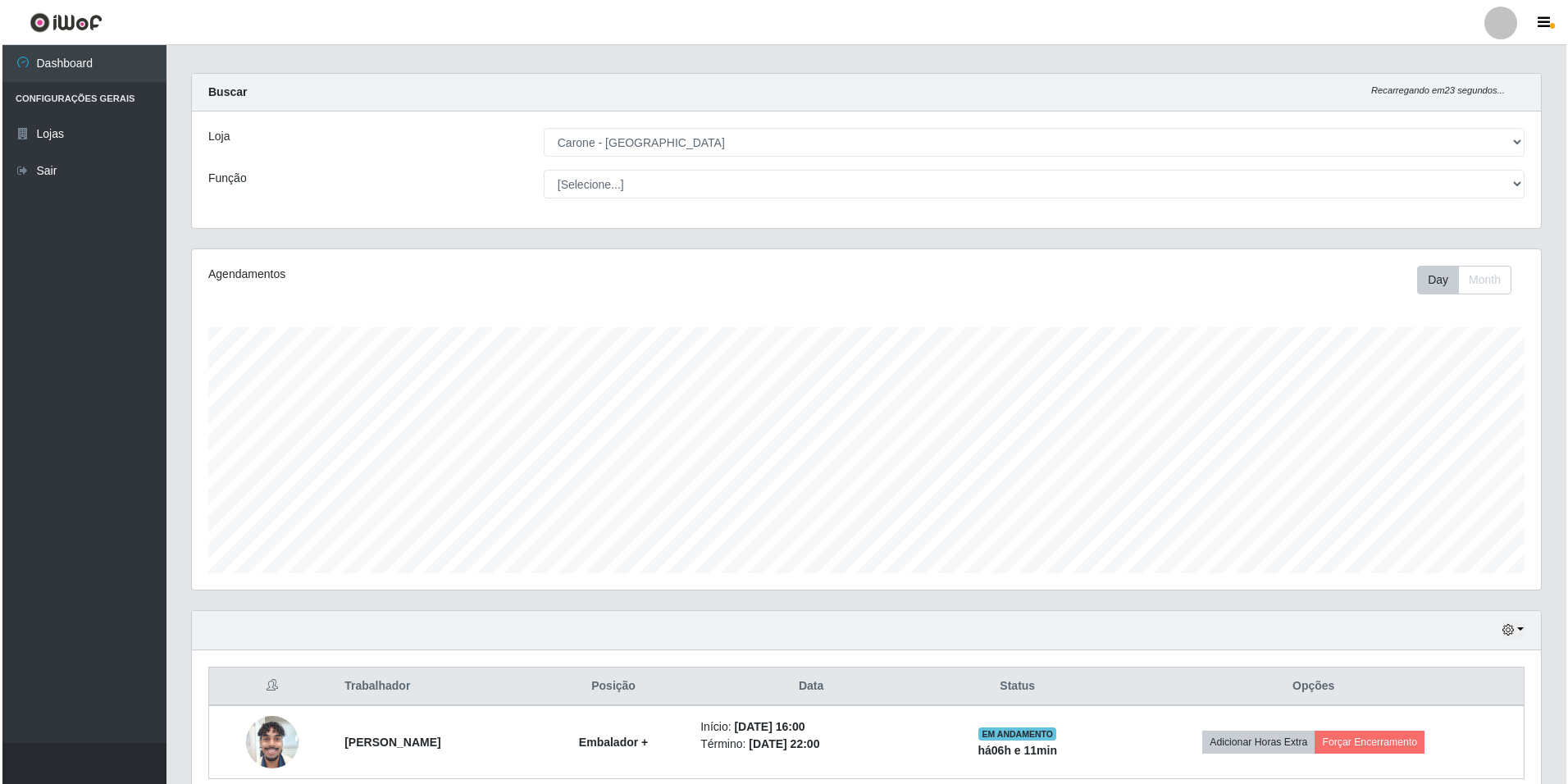
scroll to position [86, 0]
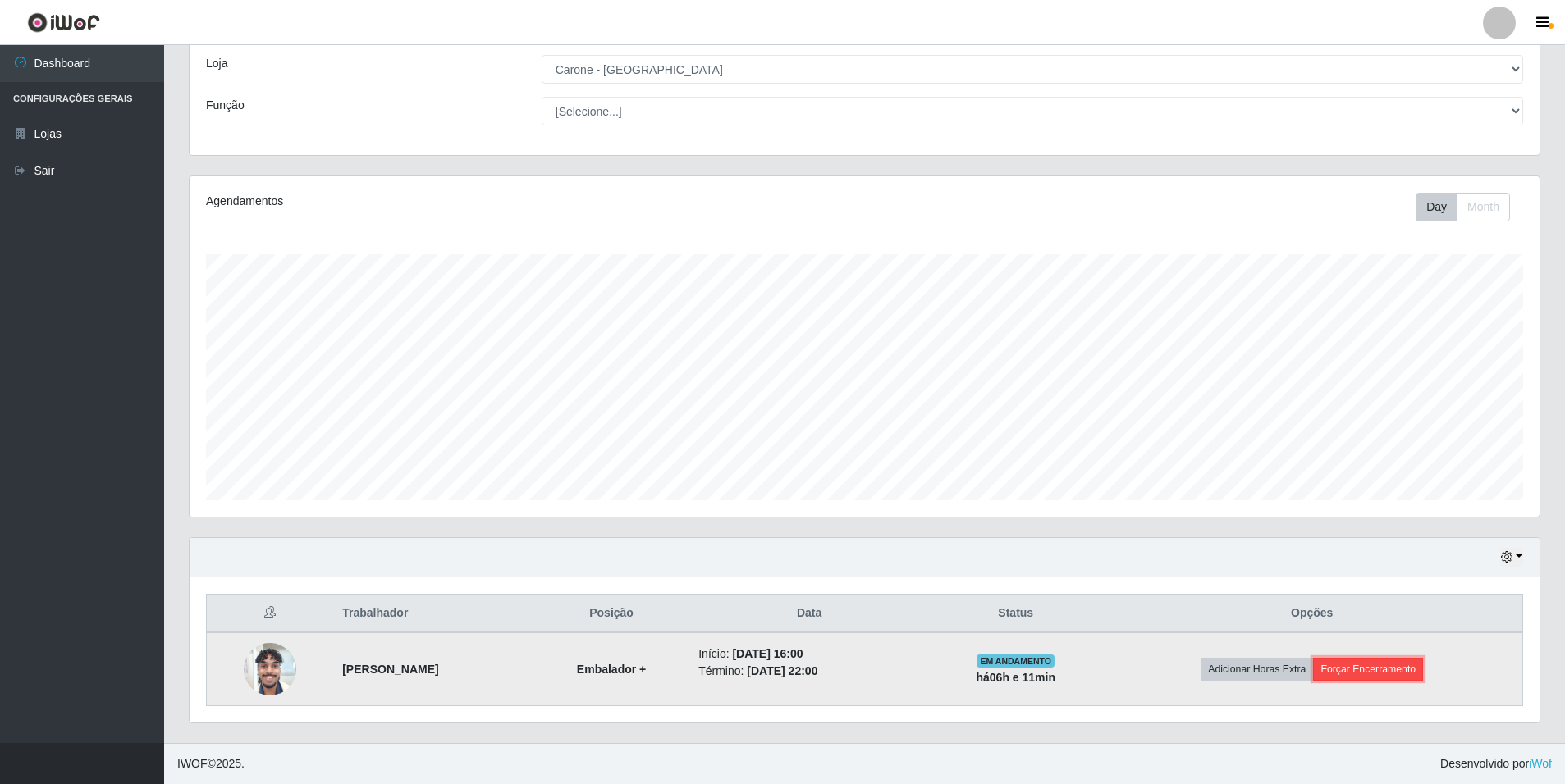
click at [1373, 666] on button "Forçar Encerramento" at bounding box center [1368, 669] width 110 height 23
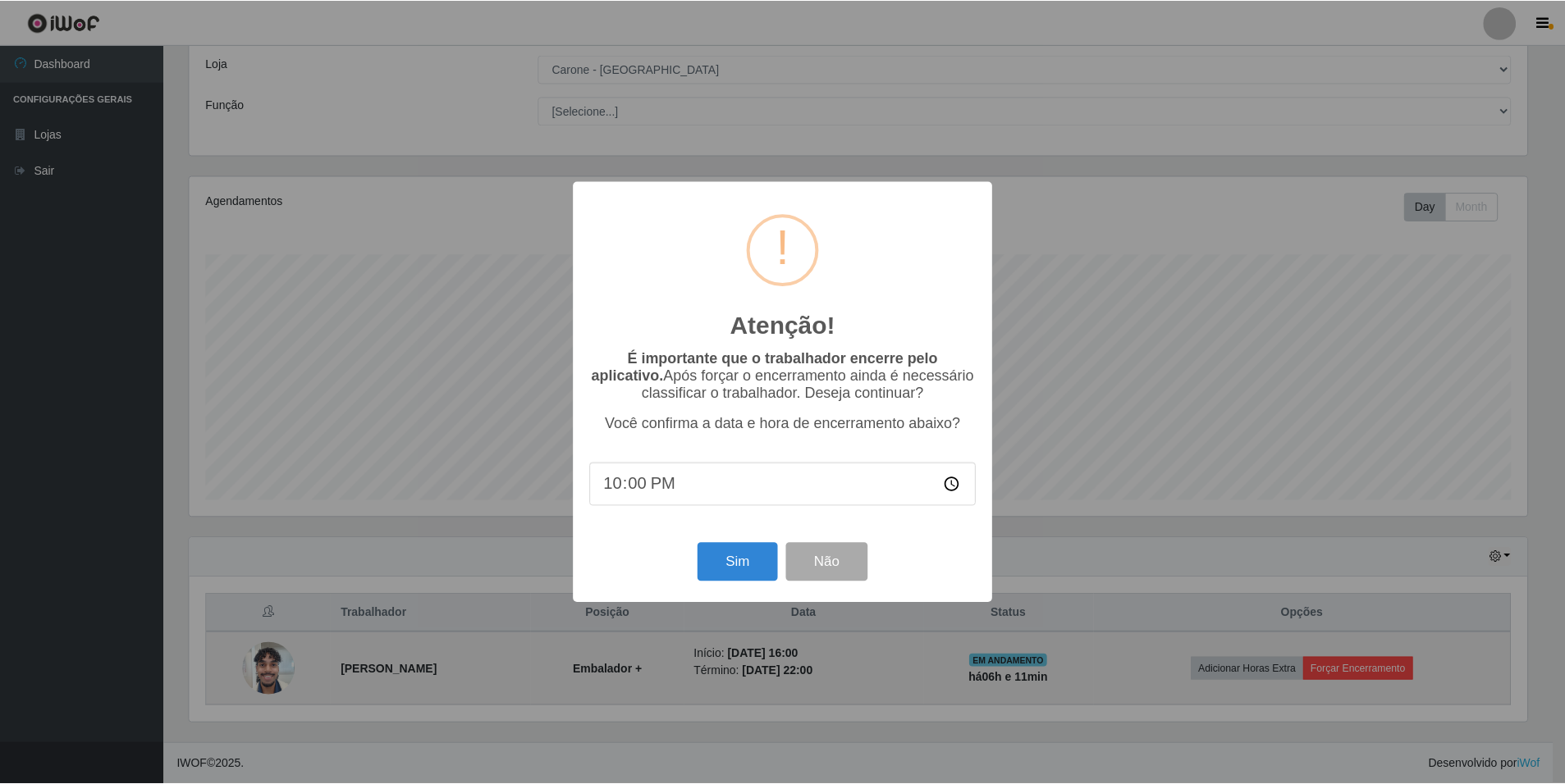
scroll to position [341, 1342]
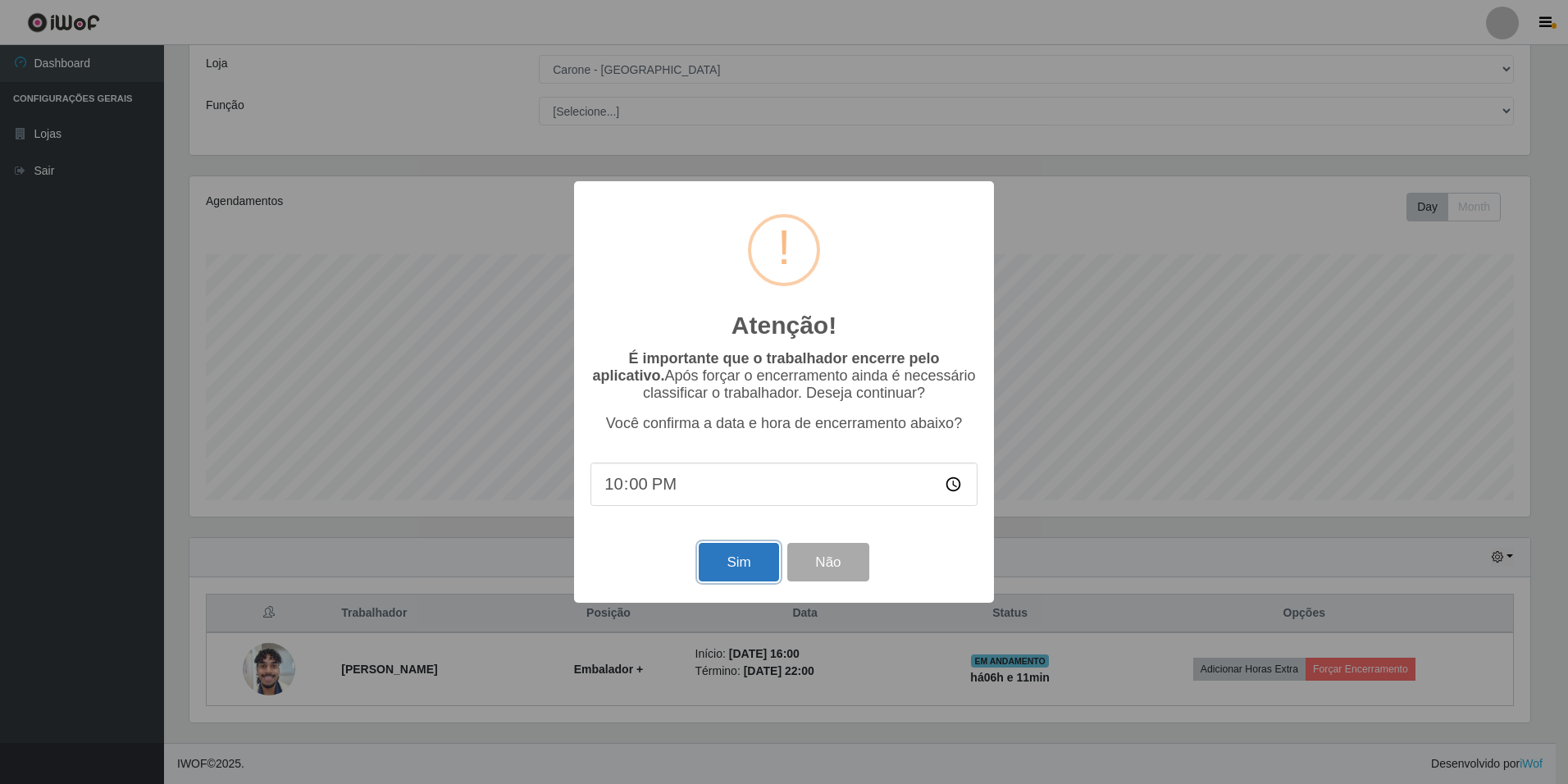
click at [737, 554] on button "Sim" at bounding box center [739, 562] width 80 height 39
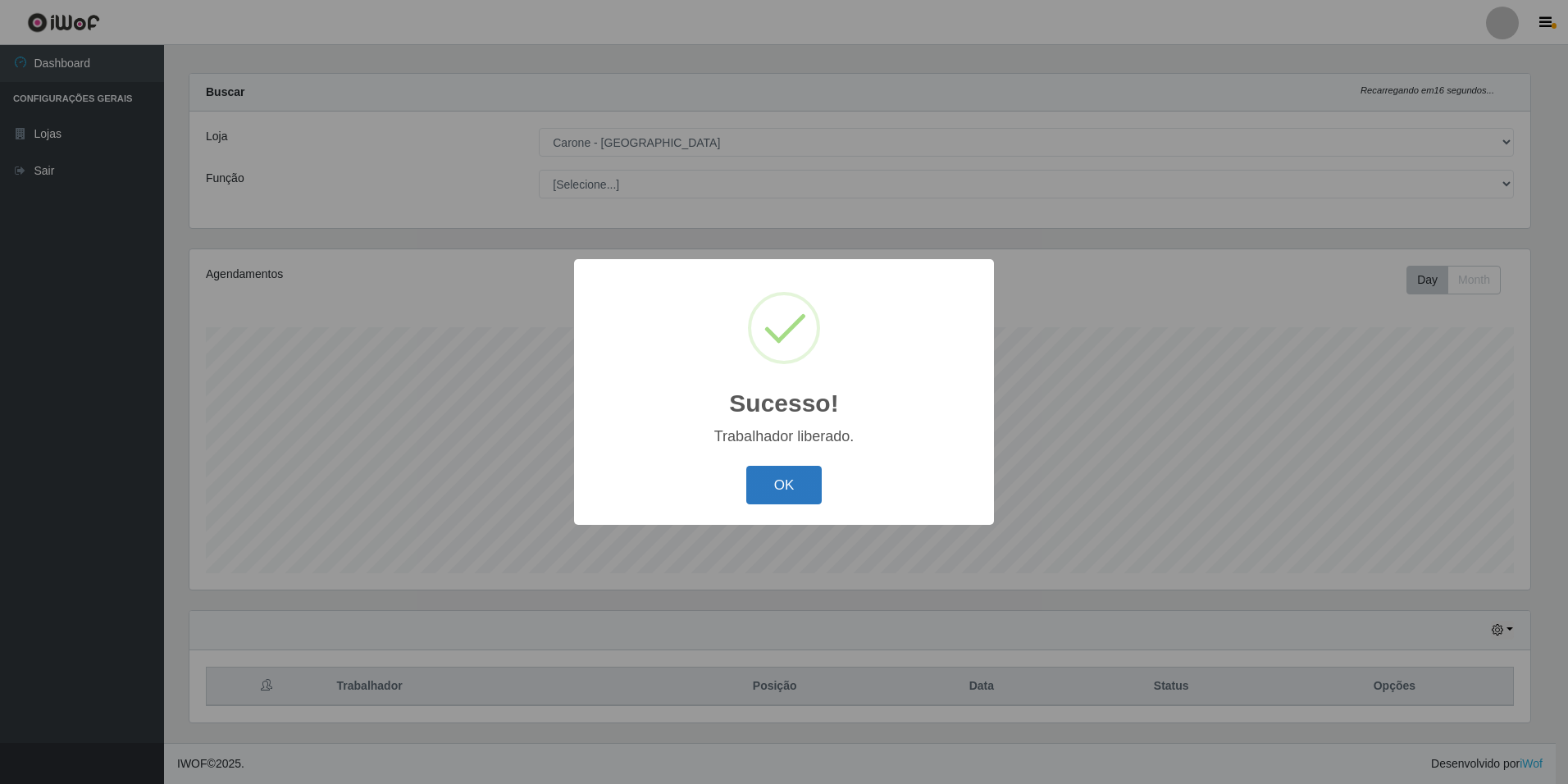
click at [789, 482] on button "OK" at bounding box center [784, 485] width 76 height 39
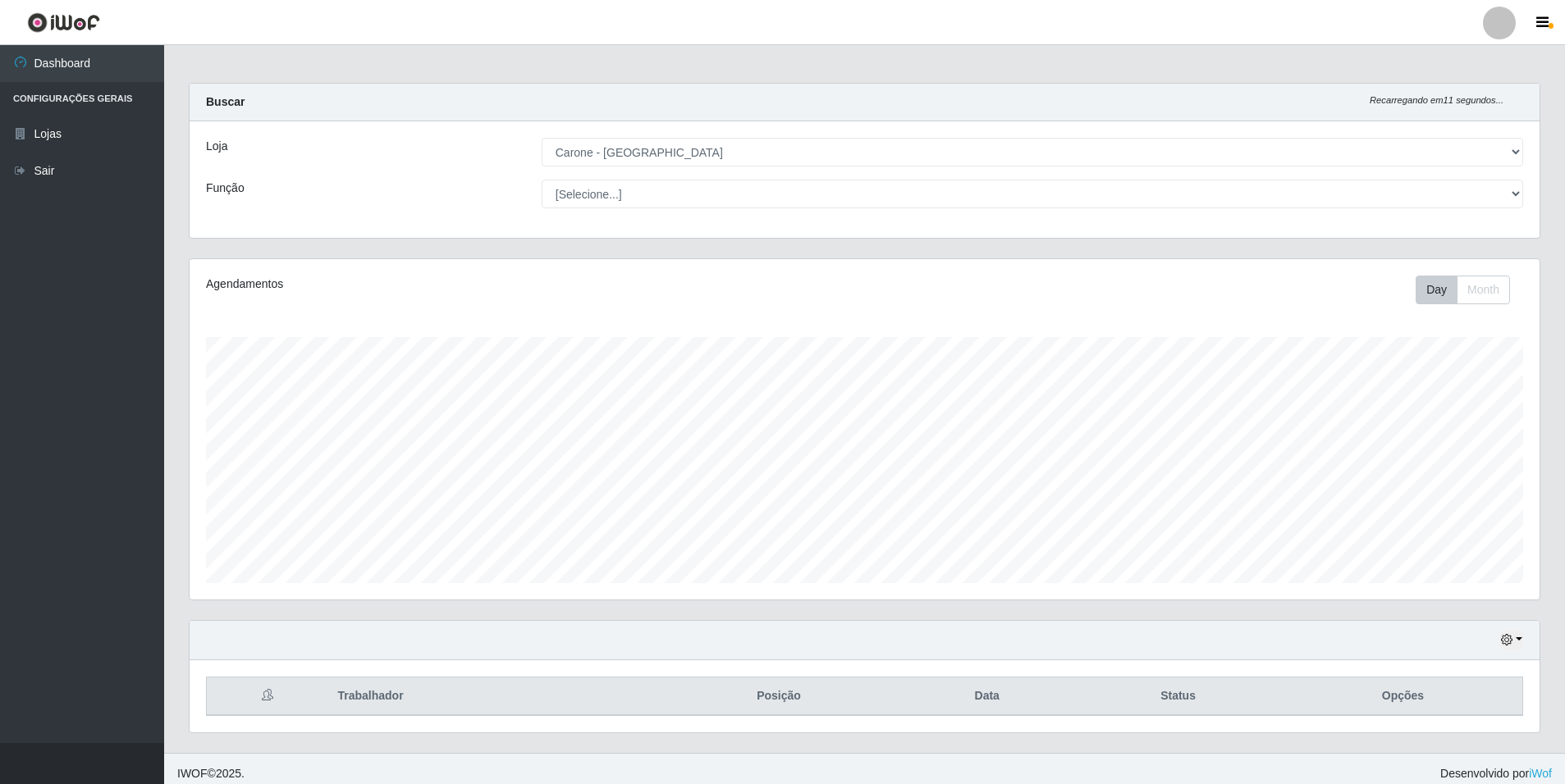
scroll to position [0, 0]
click at [1510, 191] on select "[Selecione...] Auxiliar de Depósito Auxiliar de Depósito + Auxiliar de Depósito…" at bounding box center [1032, 197] width 981 height 29
select select "4"
click at [542, 183] on select "[Selecione...] Auxiliar de Depósito Auxiliar de Depósito + Auxiliar de Depósito…" at bounding box center [1032, 197] width 981 height 29
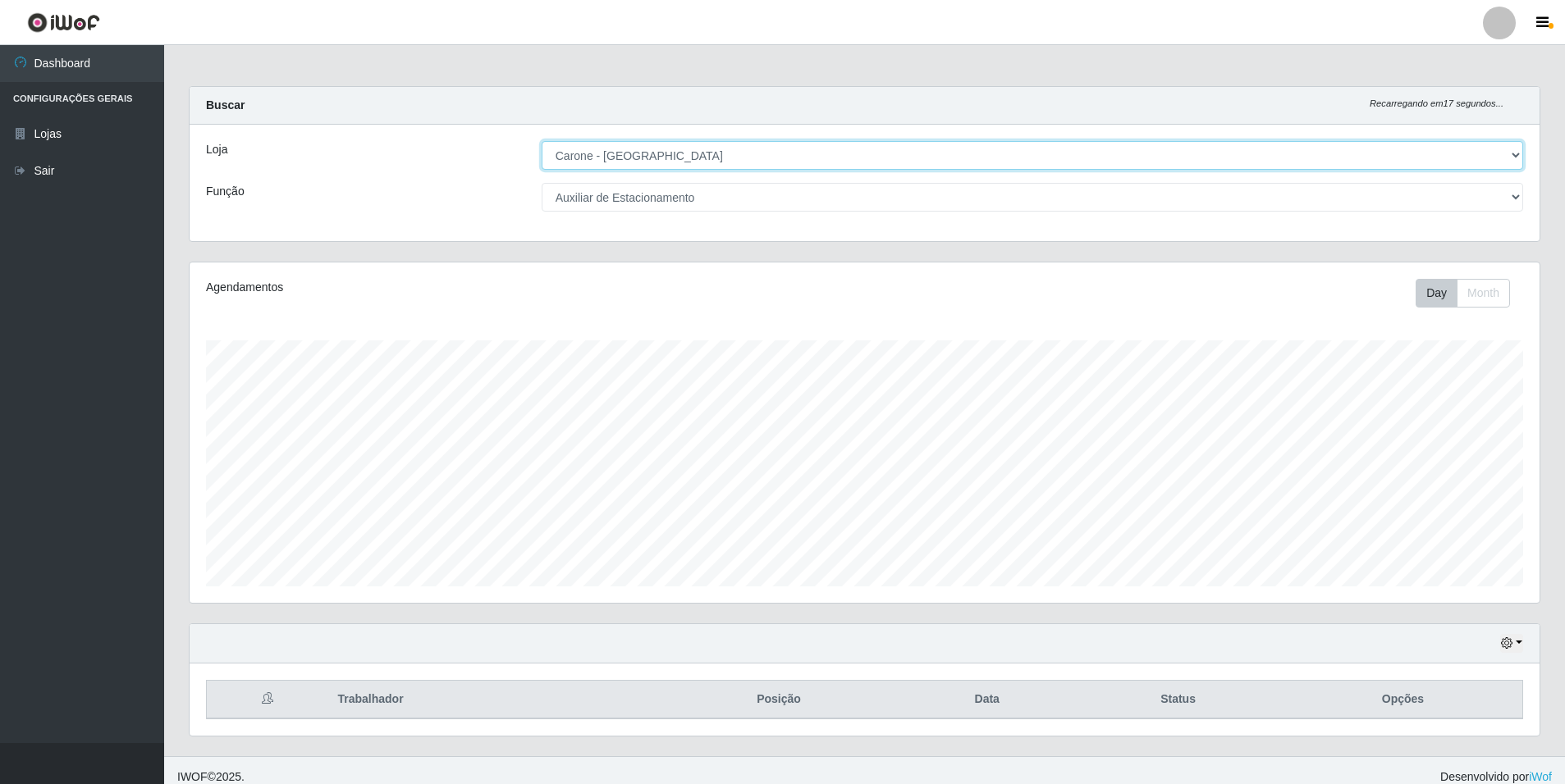
click at [1517, 146] on select "[Selecione...] [GEOGRAPHIC_DATA] - [GEOGRAPHIC_DATA]" at bounding box center [1032, 155] width 981 height 29
click at [542, 141] on select "[Selecione...] [GEOGRAPHIC_DATA] - [GEOGRAPHIC_DATA]" at bounding box center [1032, 155] width 981 height 29
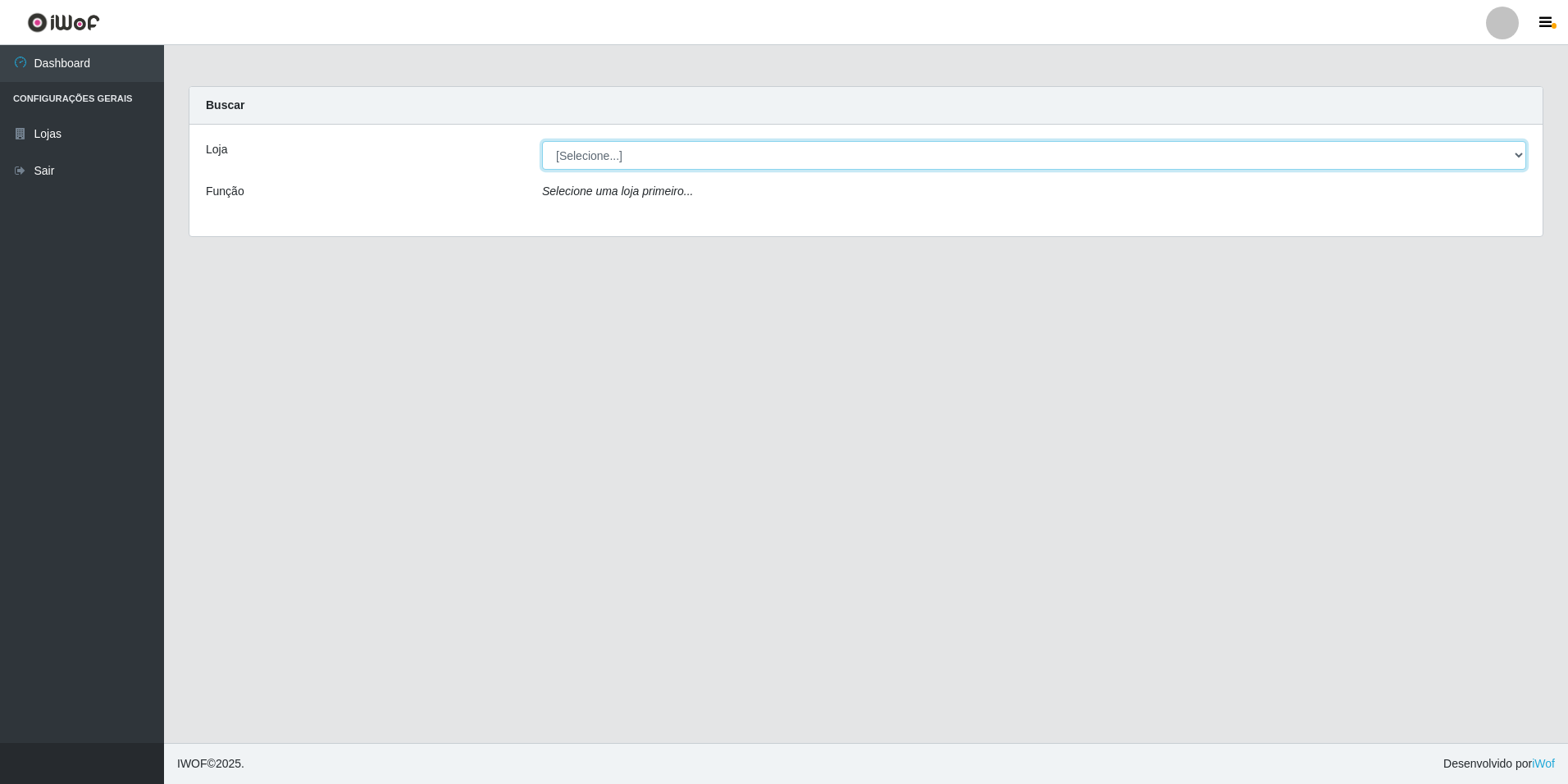
click at [1518, 147] on select "[Selecione...] [GEOGRAPHIC_DATA] - [GEOGRAPHIC_DATA]" at bounding box center [1034, 155] width 984 height 29
select select "528"
click at [542, 141] on select "[Selecione...] [GEOGRAPHIC_DATA] - [GEOGRAPHIC_DATA]" at bounding box center [1034, 155] width 984 height 29
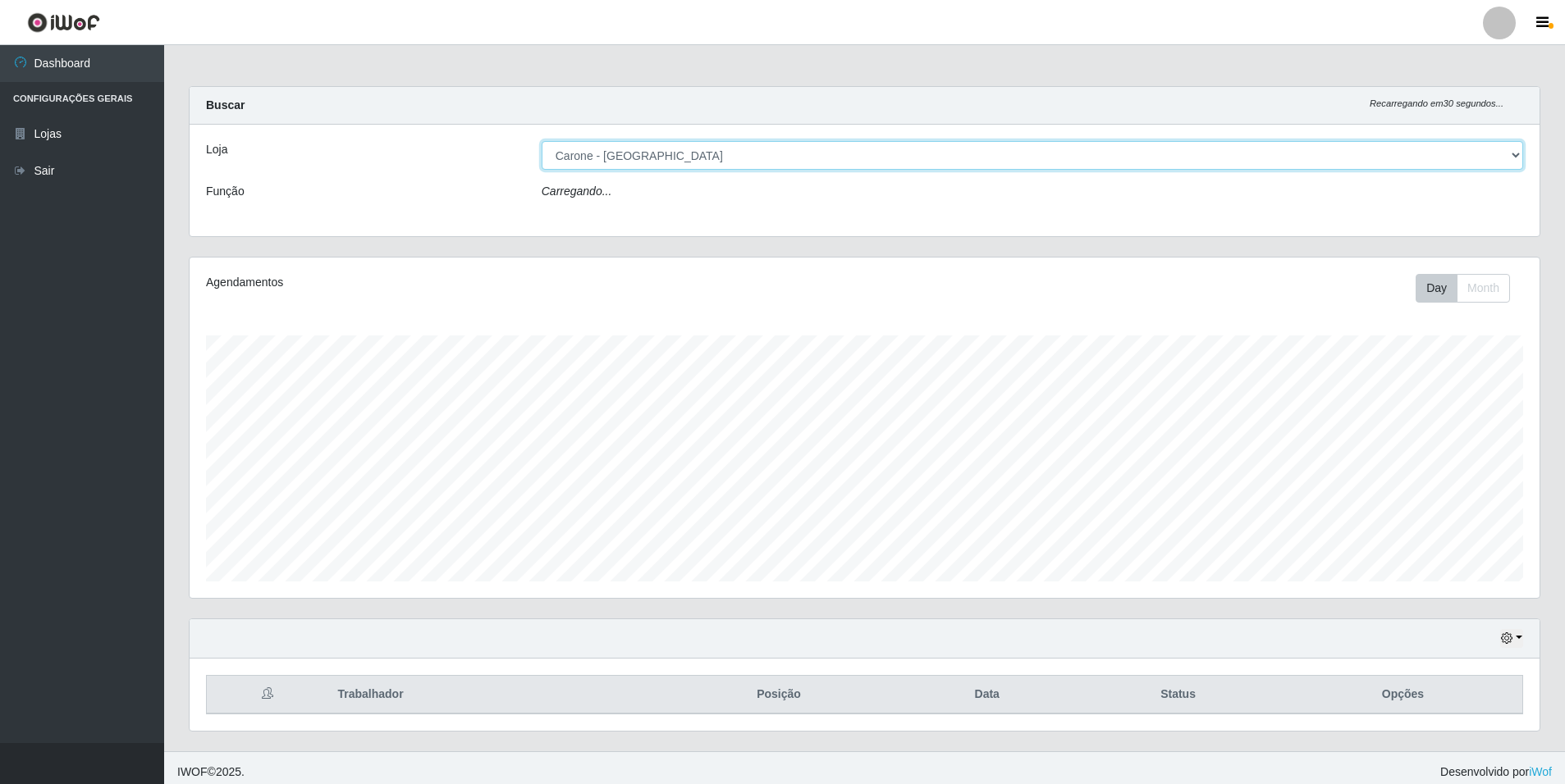
scroll to position [341, 1350]
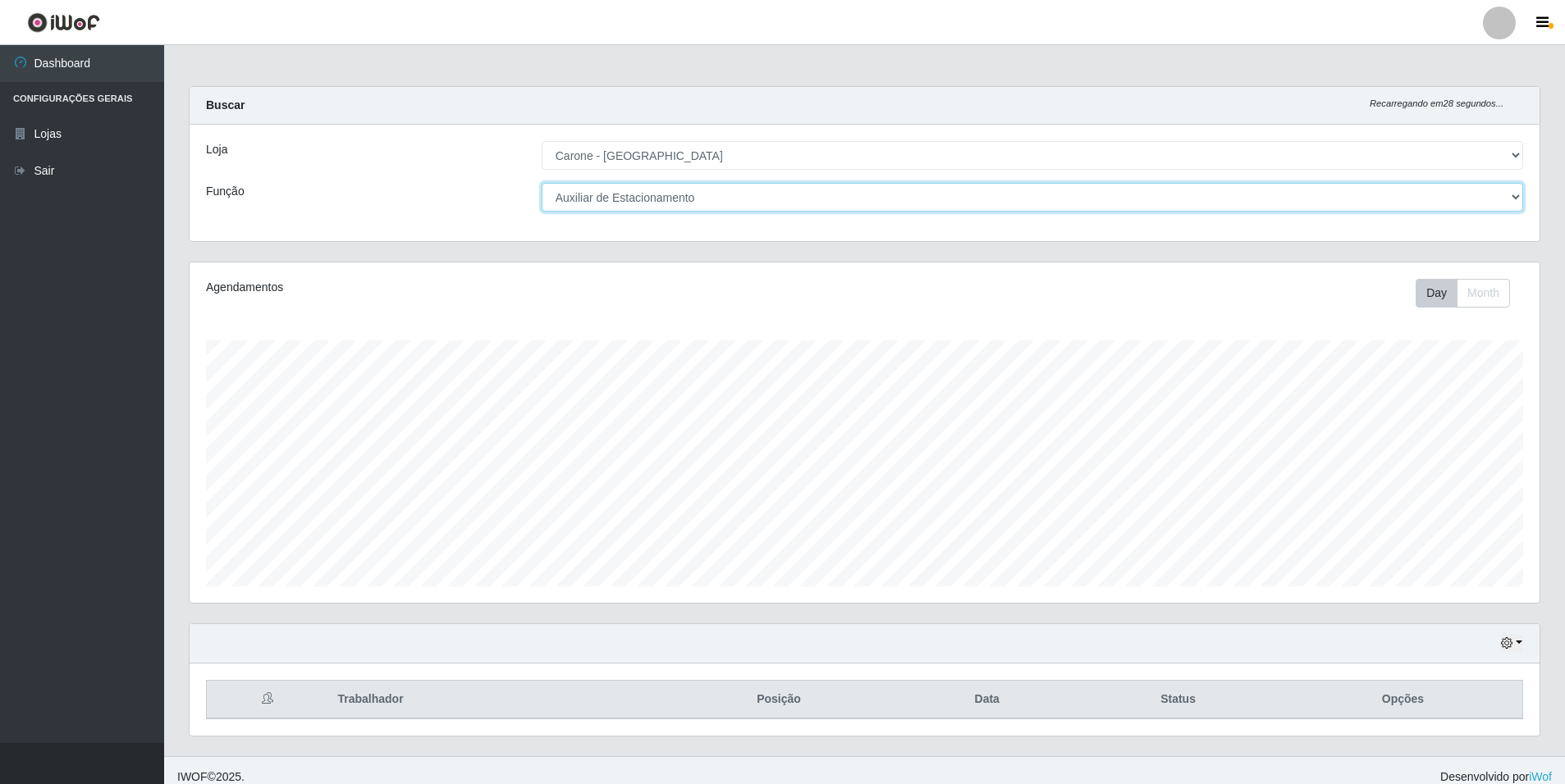
click at [1516, 198] on select "[Selecione...] Auxiliar de Depósito Auxiliar de Depósito + Auxiliar de Depósito…" at bounding box center [1032, 197] width 981 height 29
select select "1"
click at [542, 183] on select "[Selecione...] Auxiliar de Depósito Auxiliar de Depósito + Auxiliar de Depósito…" at bounding box center [1032, 197] width 981 height 29
